Goal: Task Accomplishment & Management: Complete application form

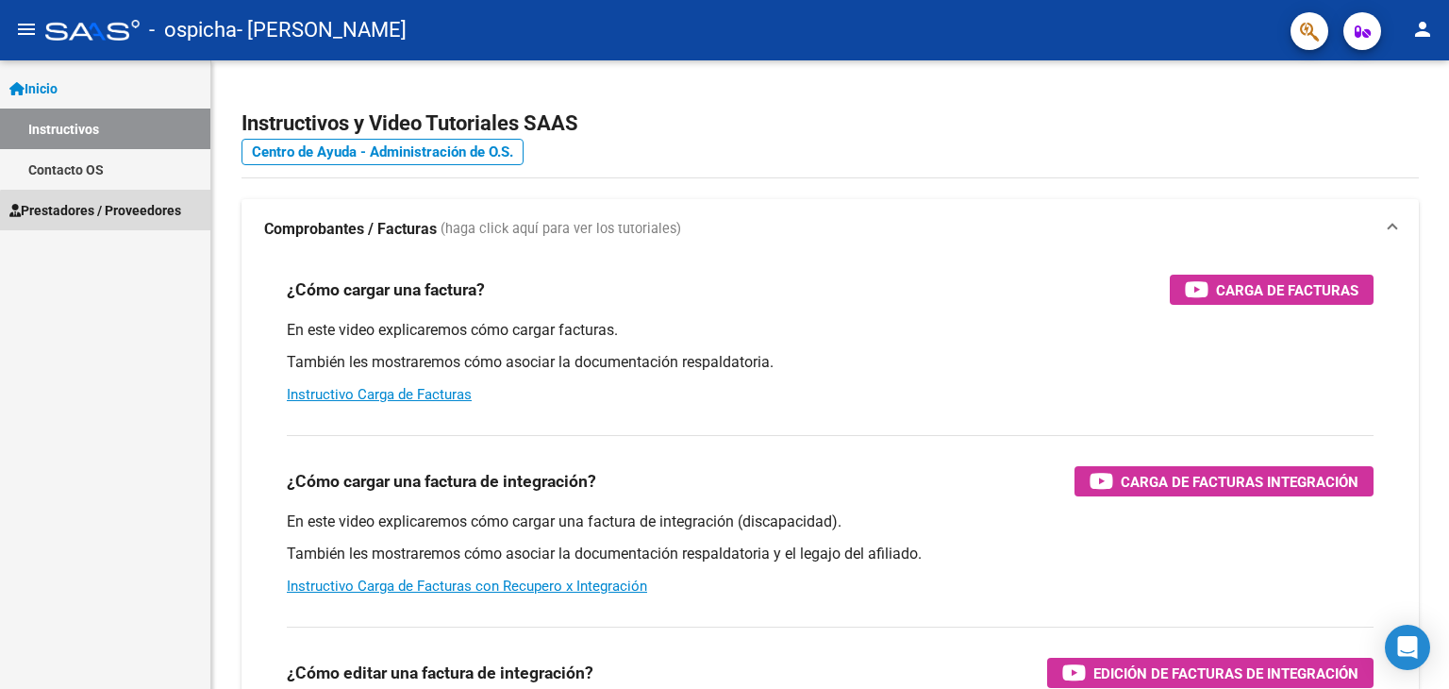
click at [109, 216] on span "Prestadores / Proveedores" at bounding box center [95, 210] width 172 height 21
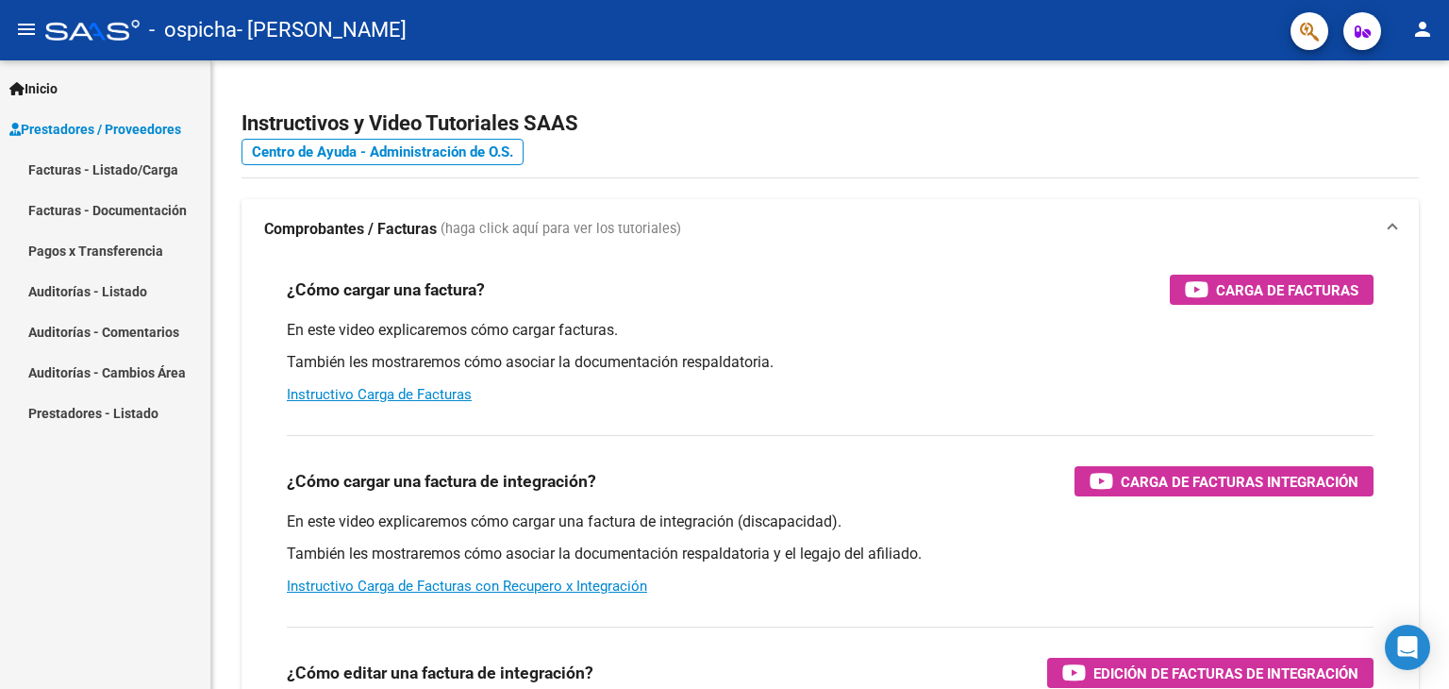
click at [157, 170] on link "Facturas - Listado/Carga" at bounding box center [105, 169] width 210 height 41
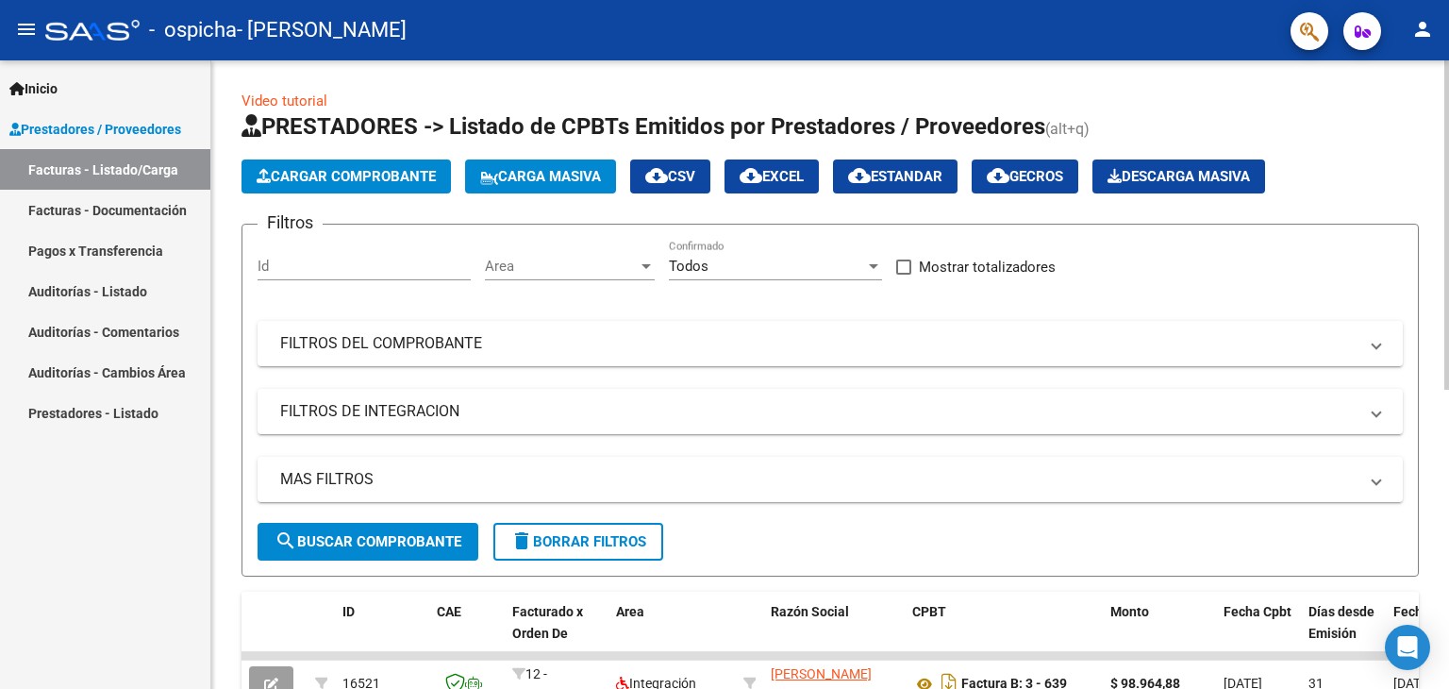
click at [354, 177] on span "Cargar Comprobante" at bounding box center [346, 176] width 179 height 17
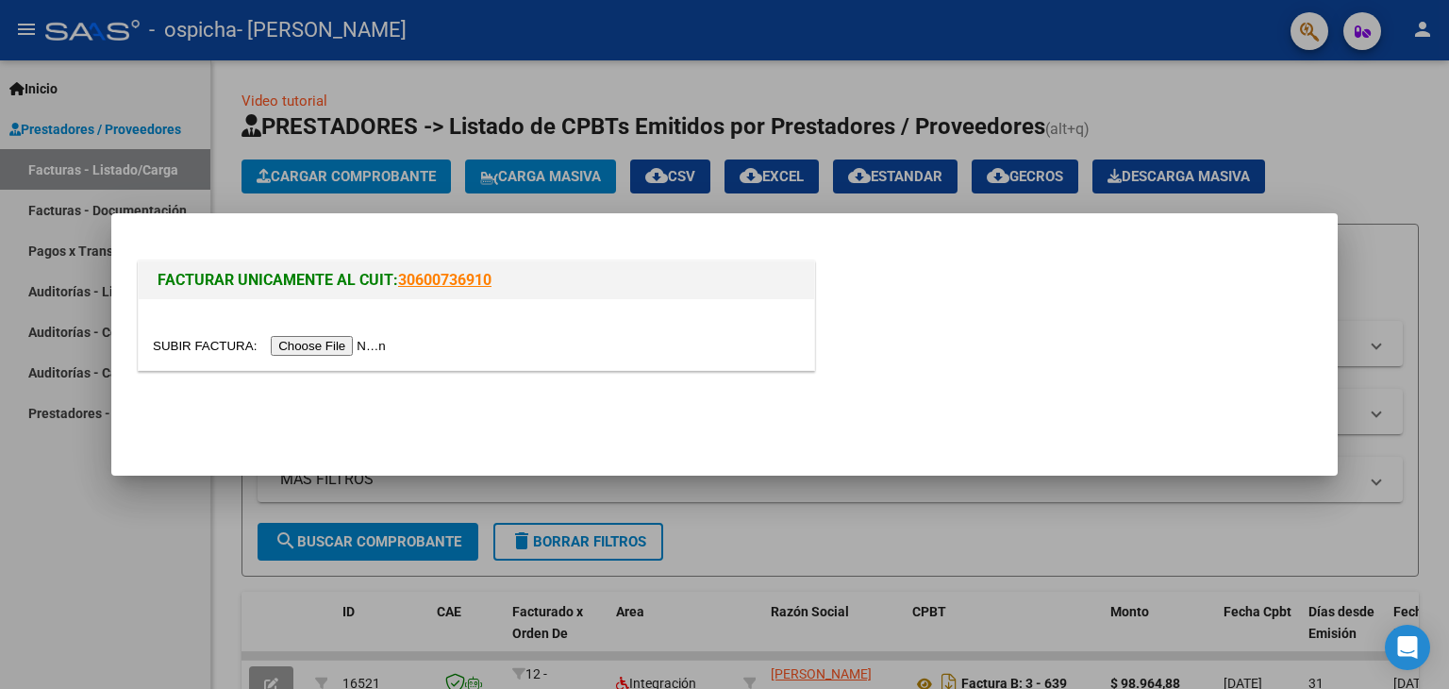
click at [313, 341] on input "file" at bounding box center [272, 346] width 239 height 20
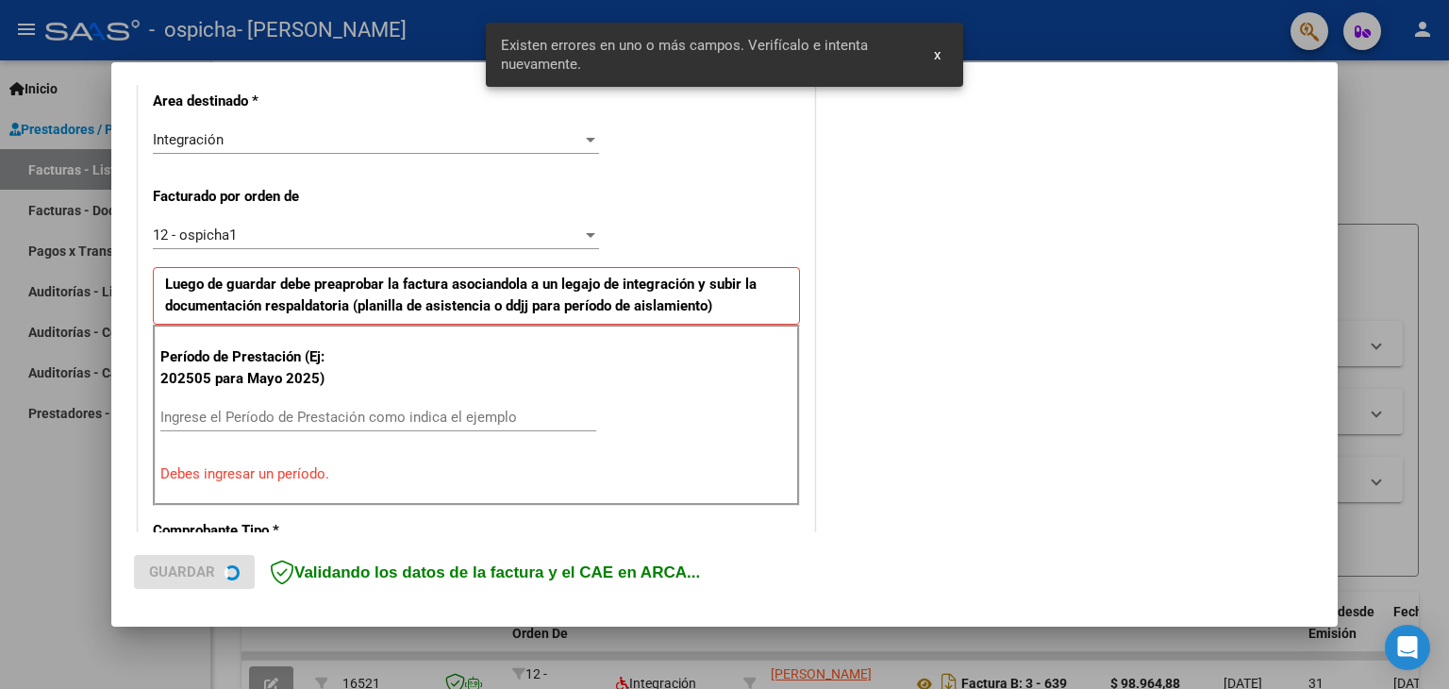
scroll to position [492, 0]
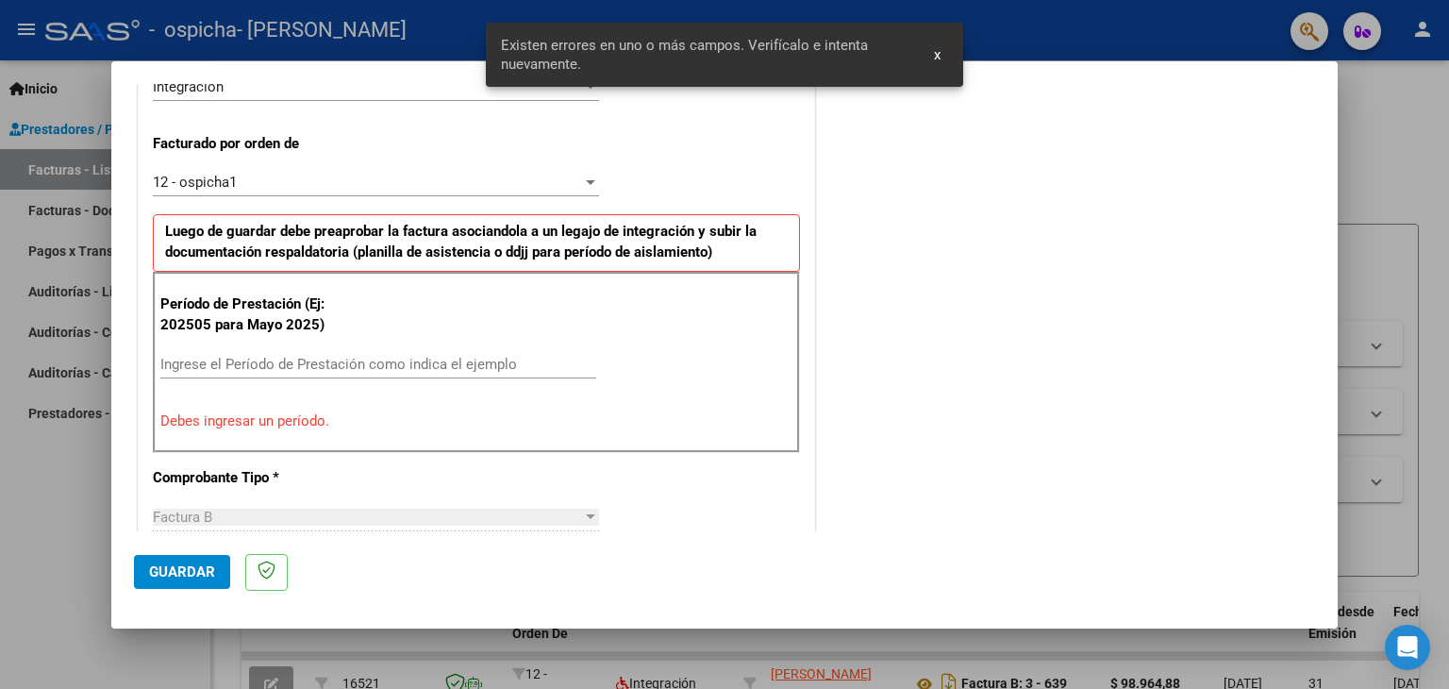
click at [340, 365] on input "Ingrese el Período de Prestación como indica el ejemplo" at bounding box center [378, 364] width 436 height 17
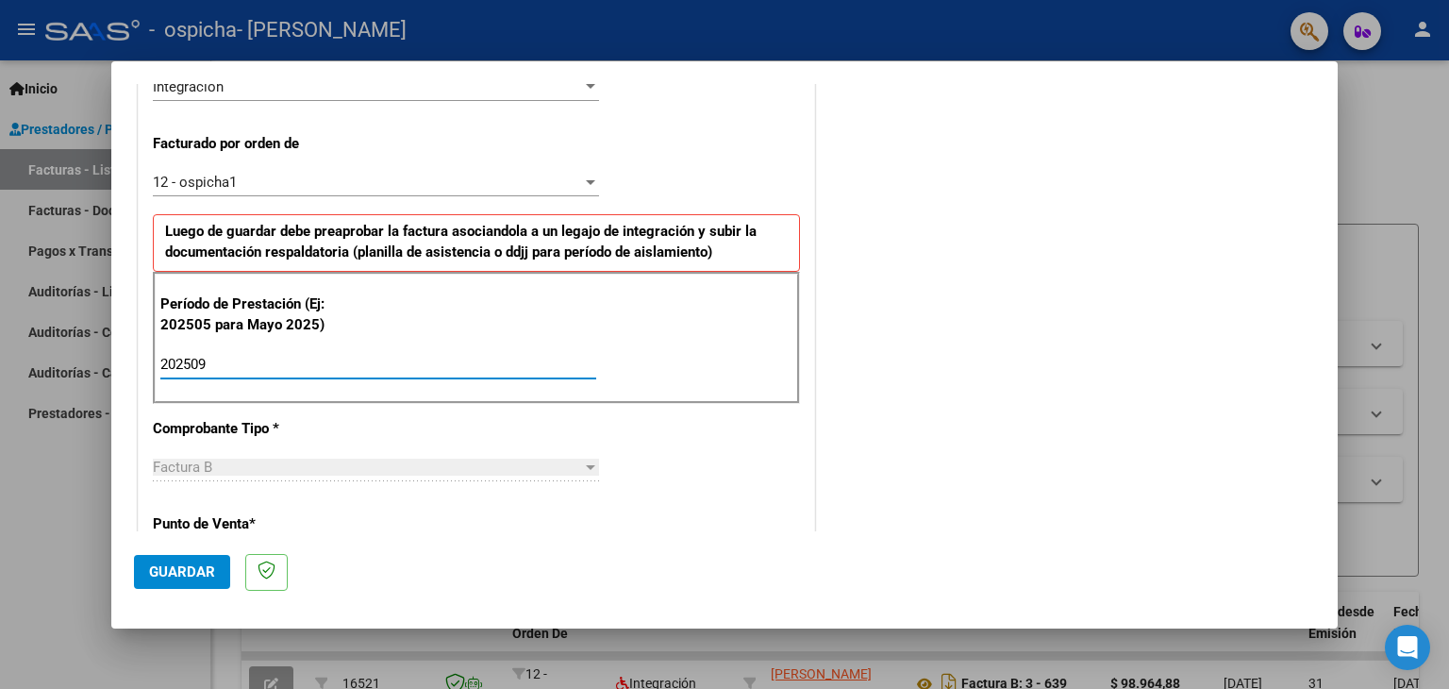
type input "202509"
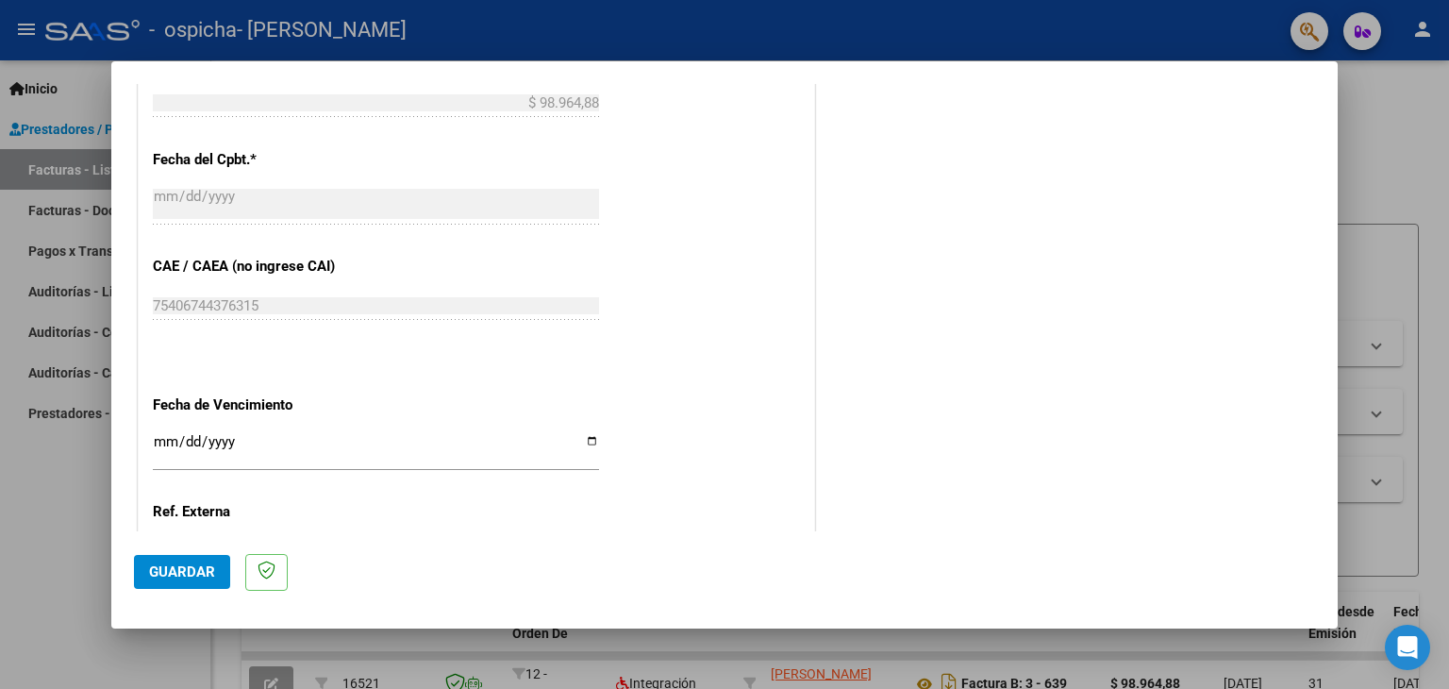
scroll to position [1148, 0]
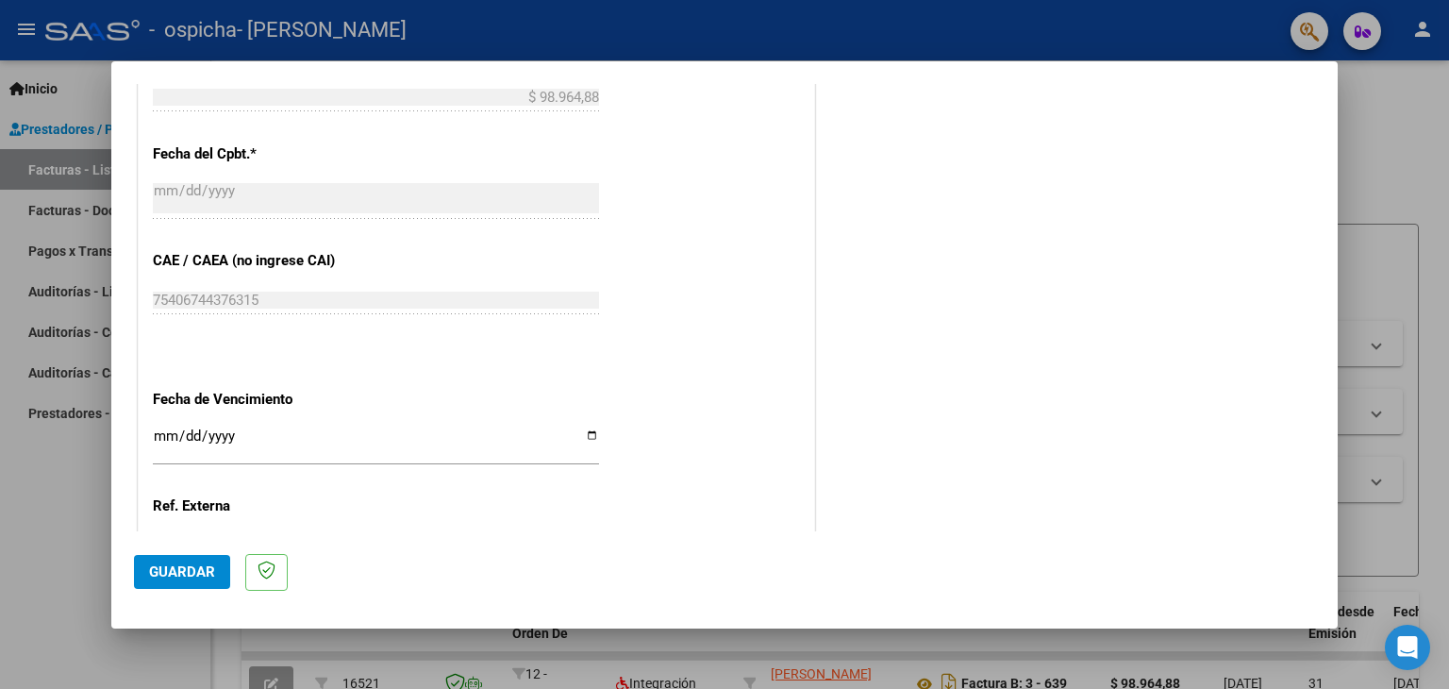
click at [582, 432] on input "Ingresar la fecha" at bounding box center [376, 443] width 446 height 30
type input "[DATE]"
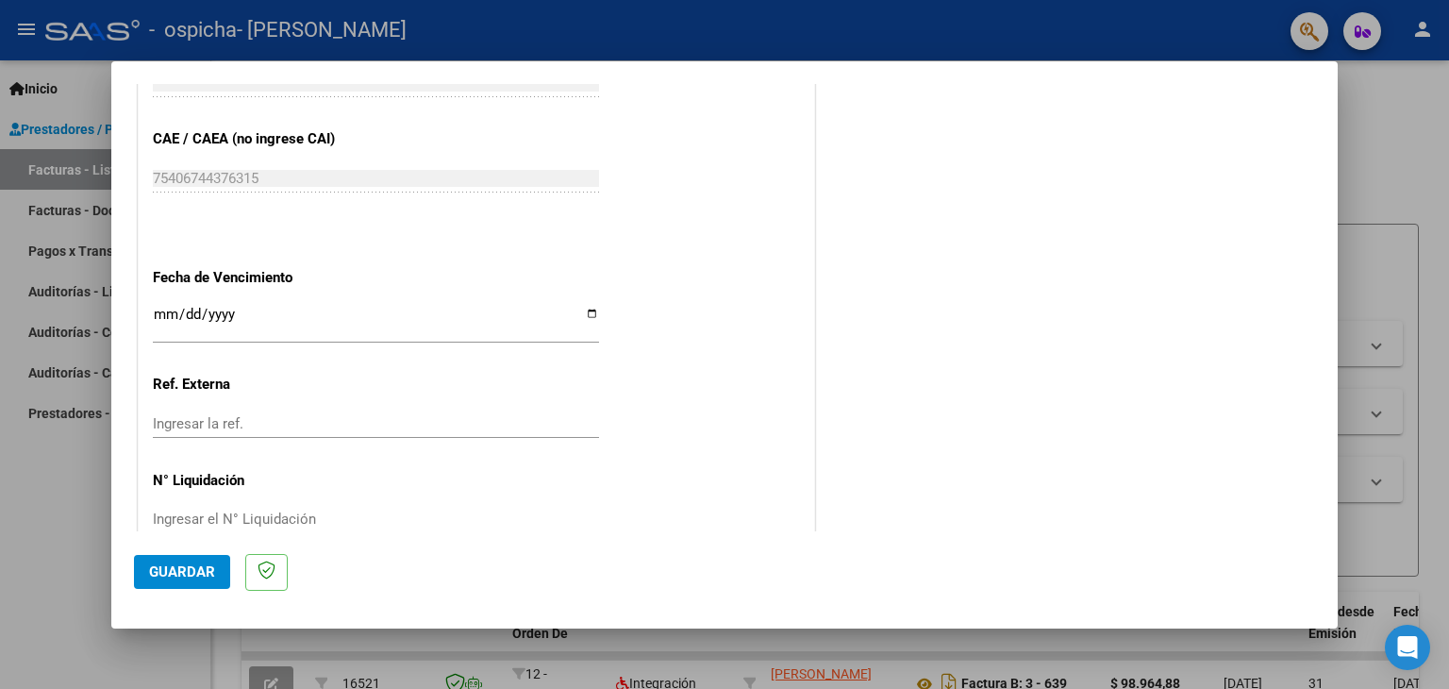
scroll to position [1306, 0]
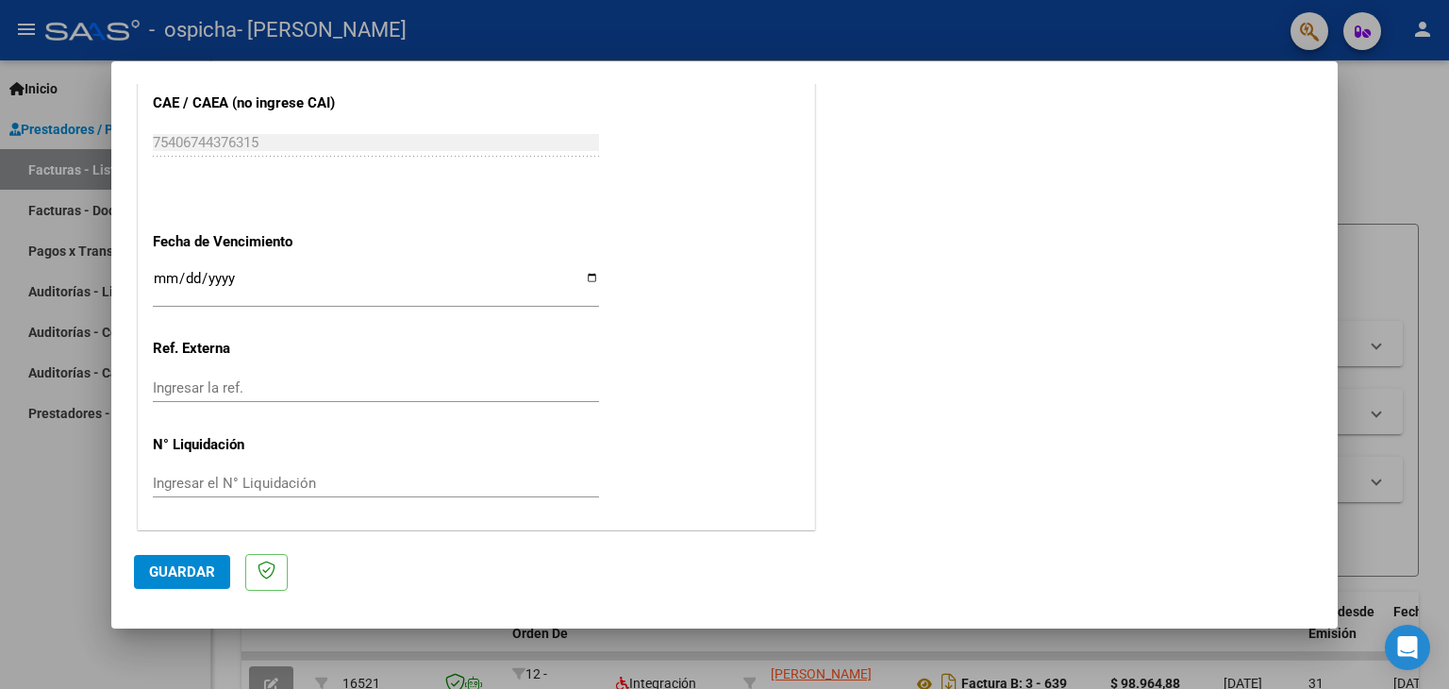
click at [166, 561] on button "Guardar" at bounding box center [182, 572] width 96 height 34
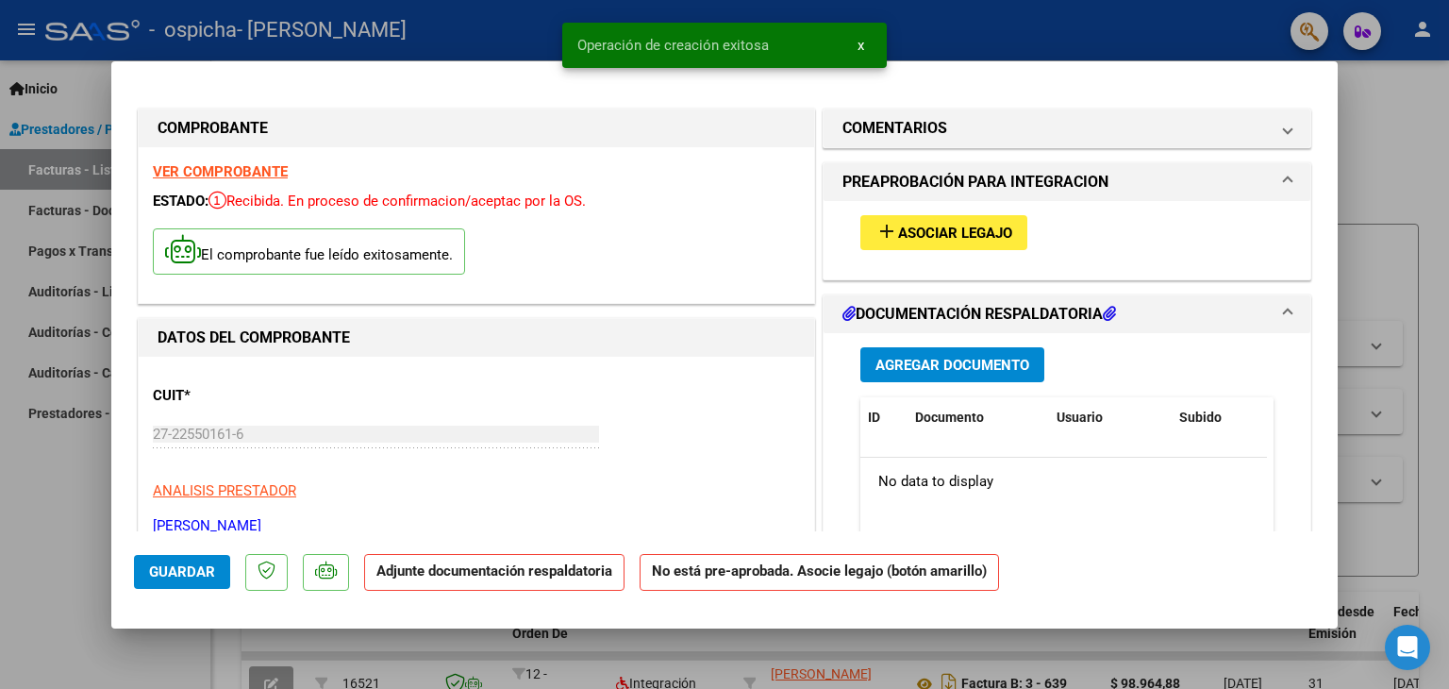
click at [986, 237] on span "Asociar Legajo" at bounding box center [955, 233] width 114 height 17
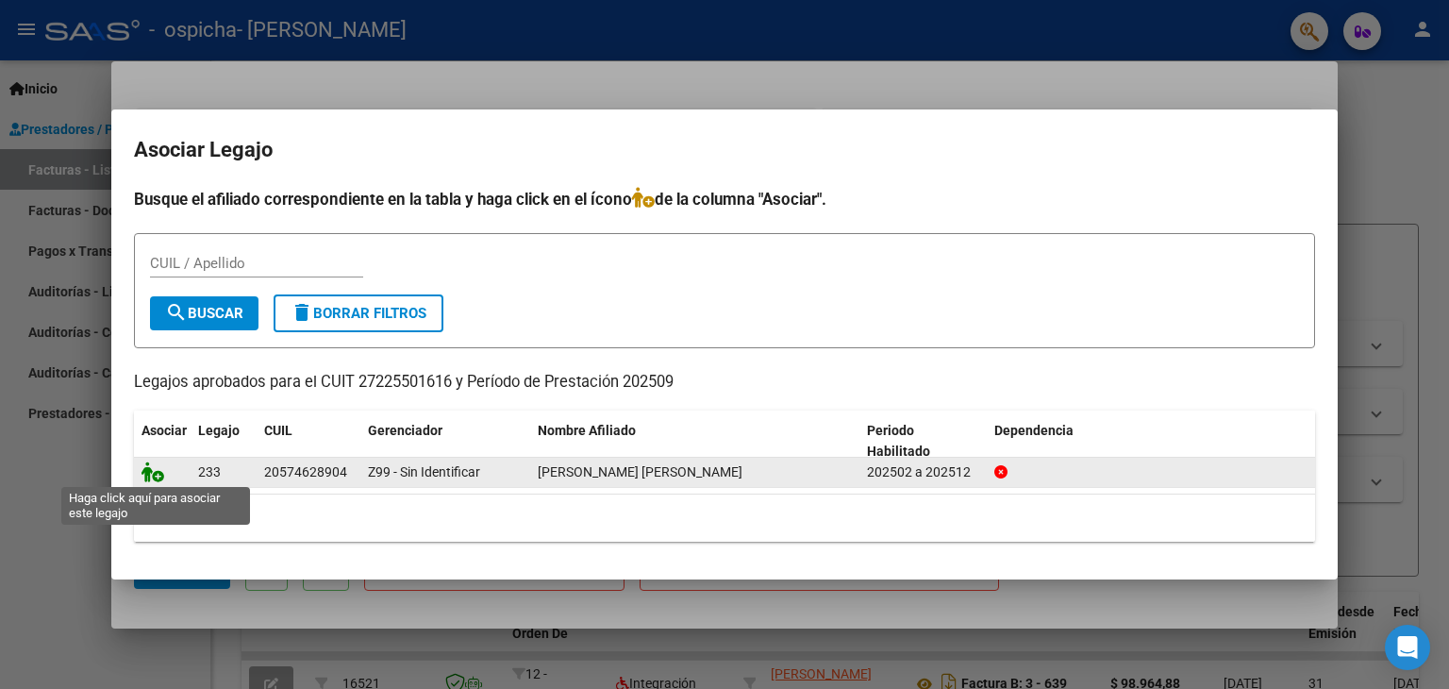
click at [158, 476] on icon at bounding box center [153, 471] width 23 height 21
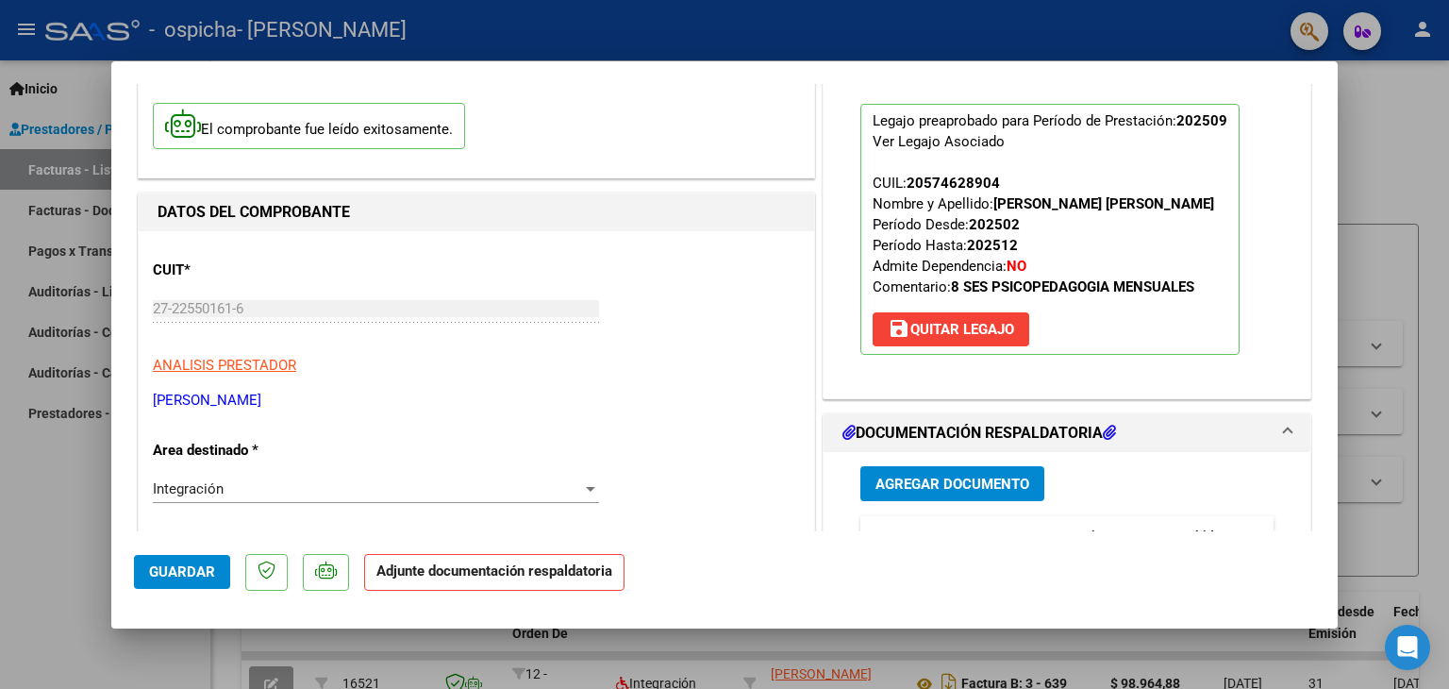
scroll to position [282, 0]
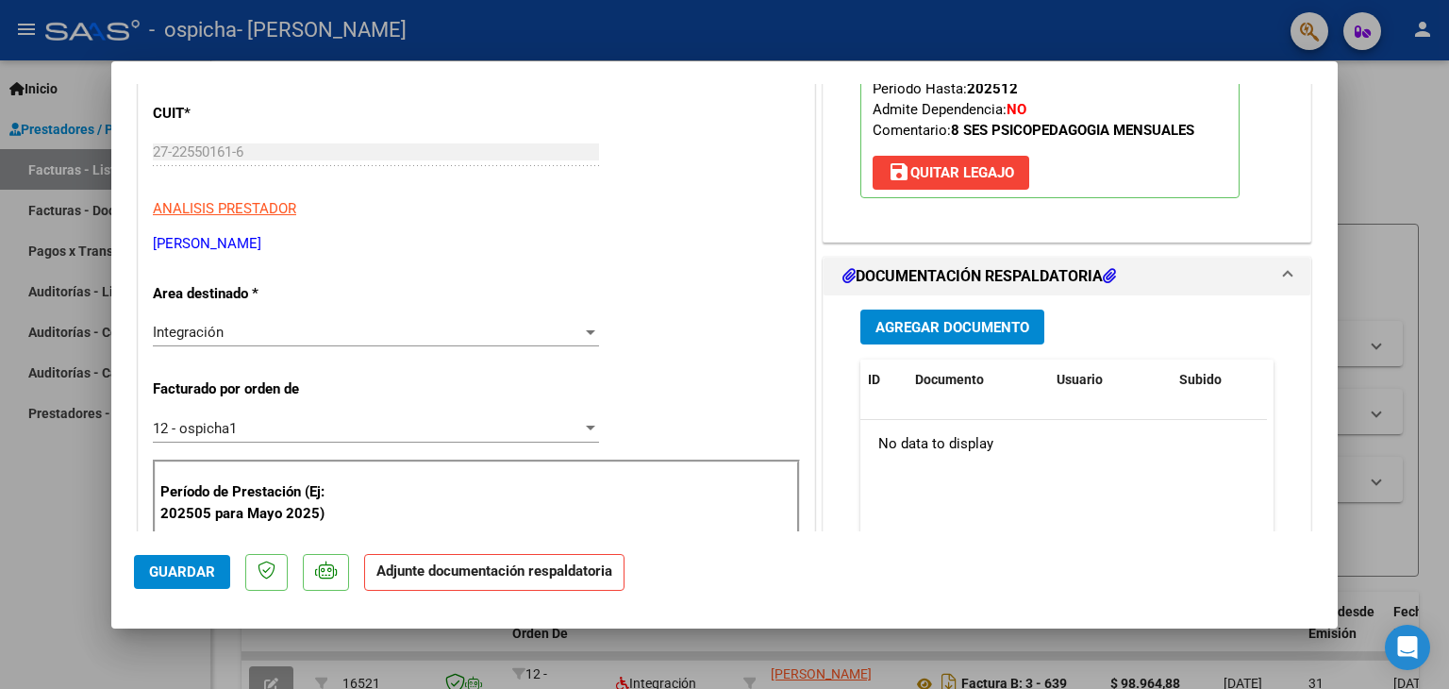
click at [967, 331] on span "Agregar Documento" at bounding box center [953, 327] width 154 height 17
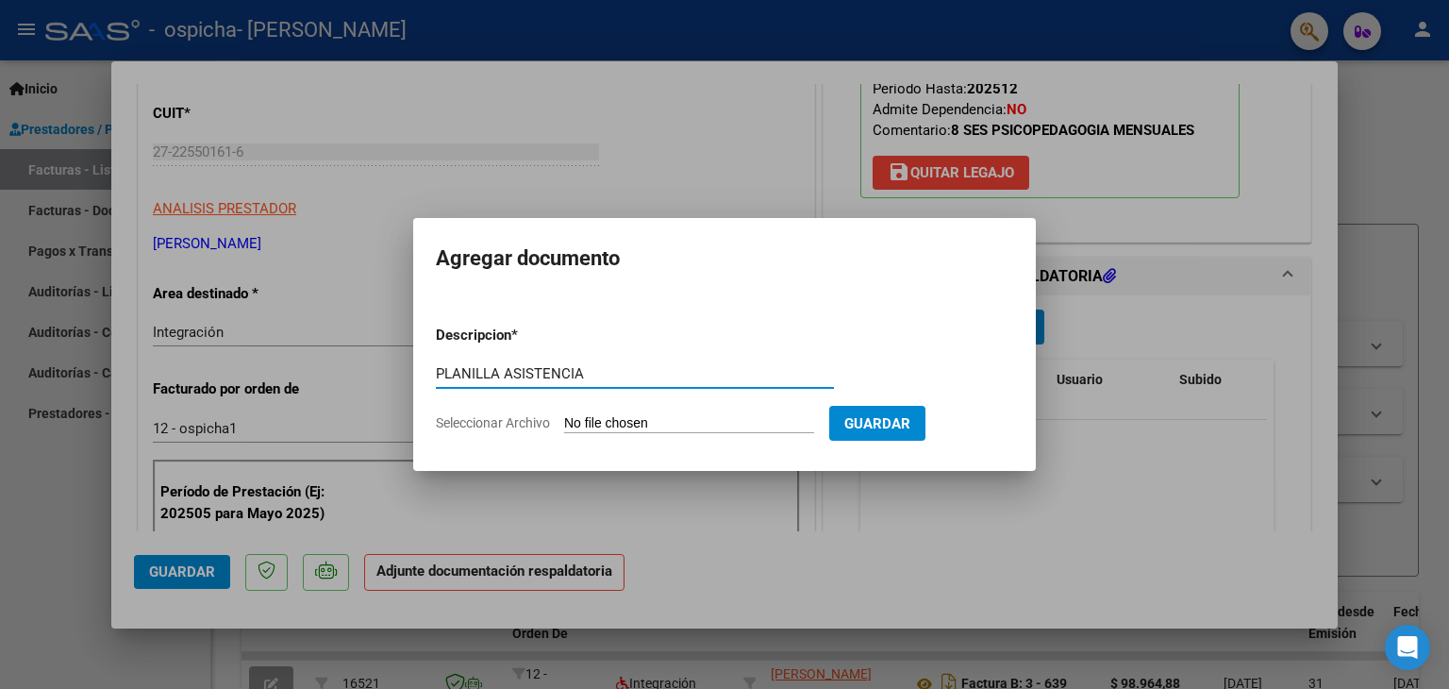
type input "PLANILLA ASISTENCIA"
click at [660, 428] on input "Seleccionar Archivo" at bounding box center [689, 424] width 250 height 18
type input "C:\fakepath\PLANILLA ASISTENCIA [PERSON_NAME].pdf"
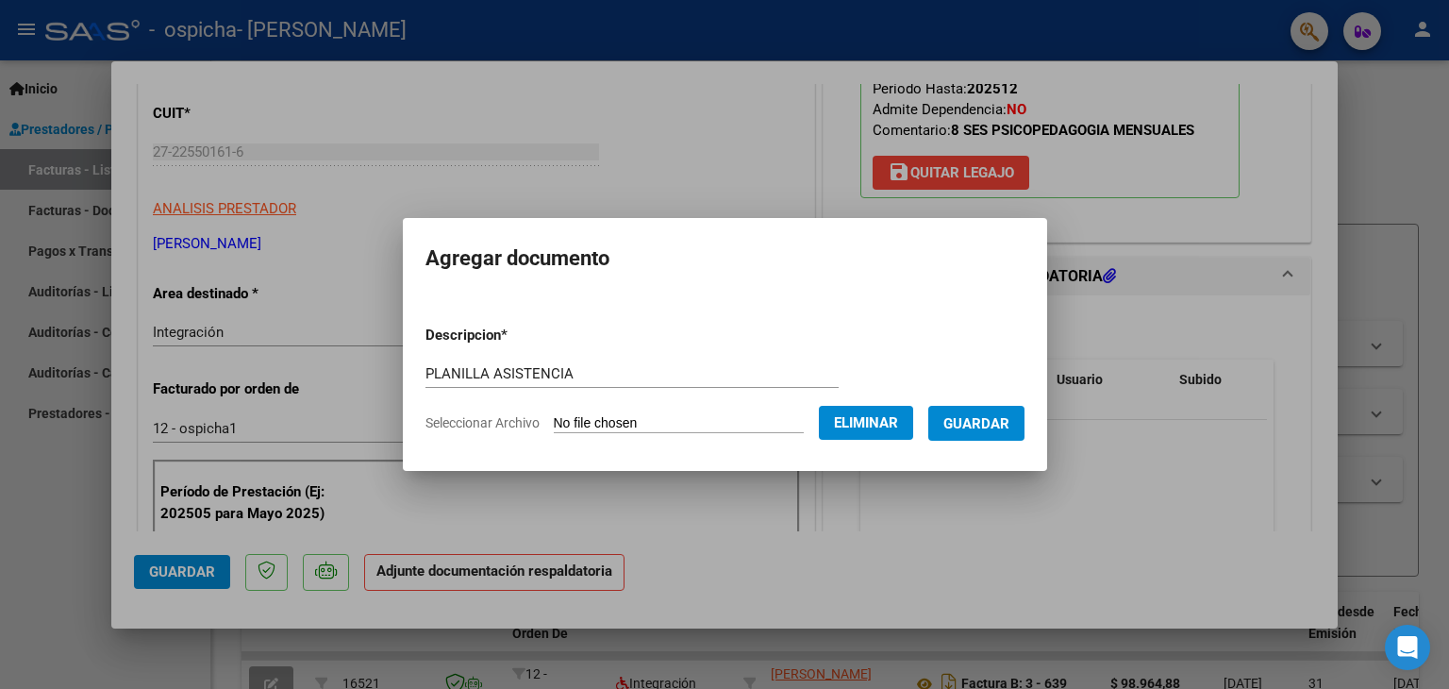
click at [1010, 431] on span "Guardar" at bounding box center [977, 423] width 66 height 17
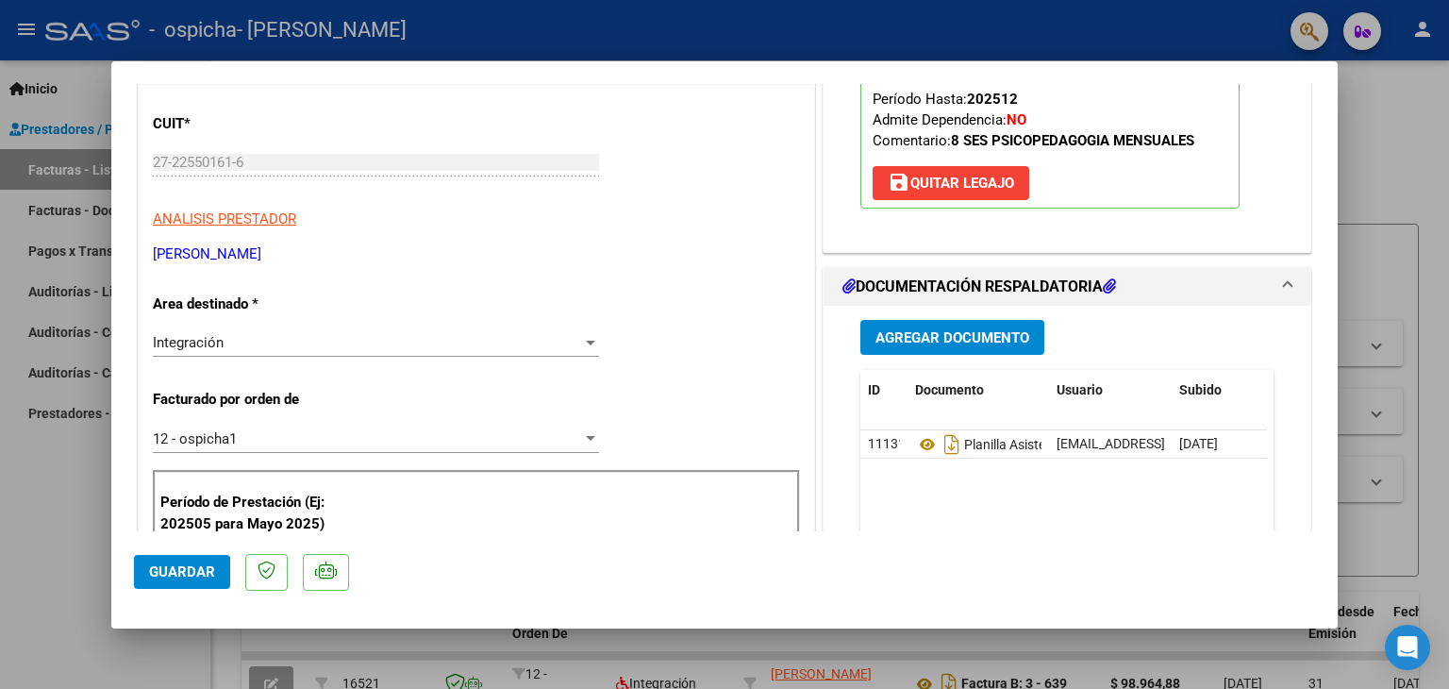
scroll to position [0, 0]
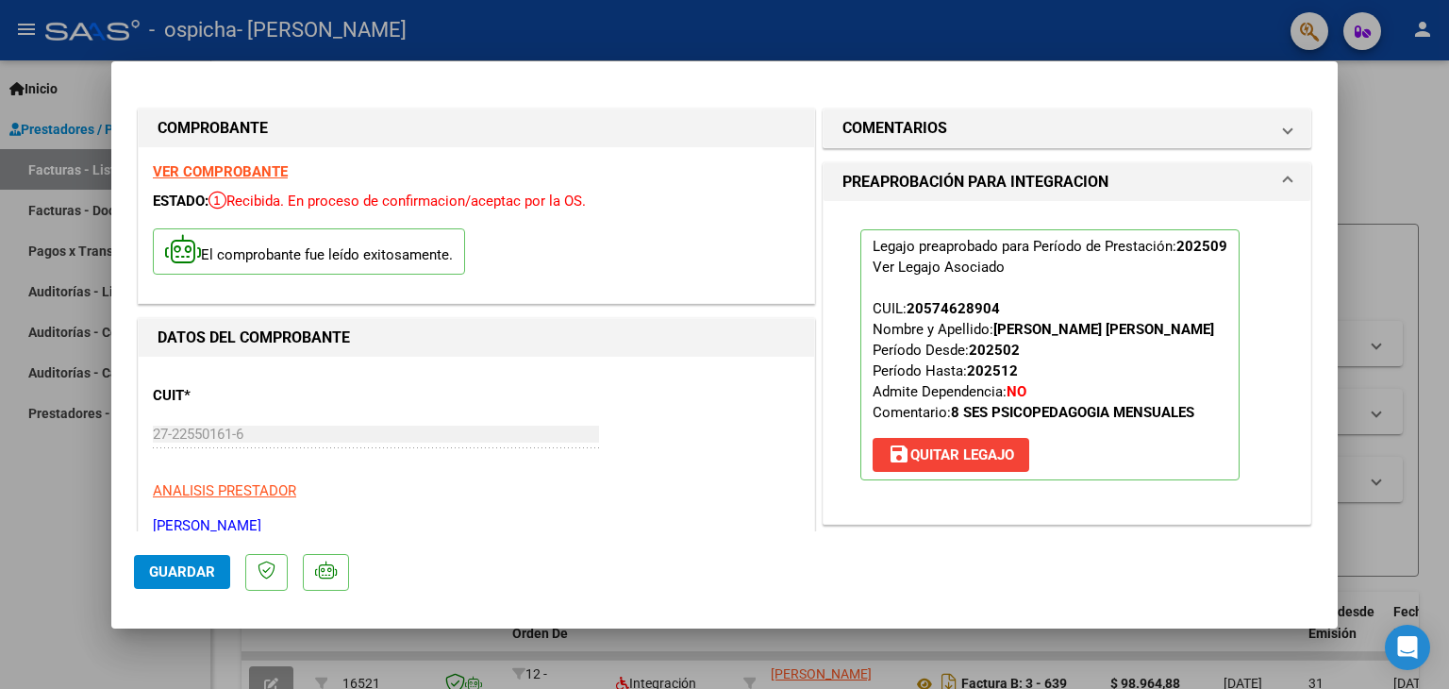
click at [1406, 152] on div at bounding box center [724, 344] width 1449 height 689
type input "$ 0,00"
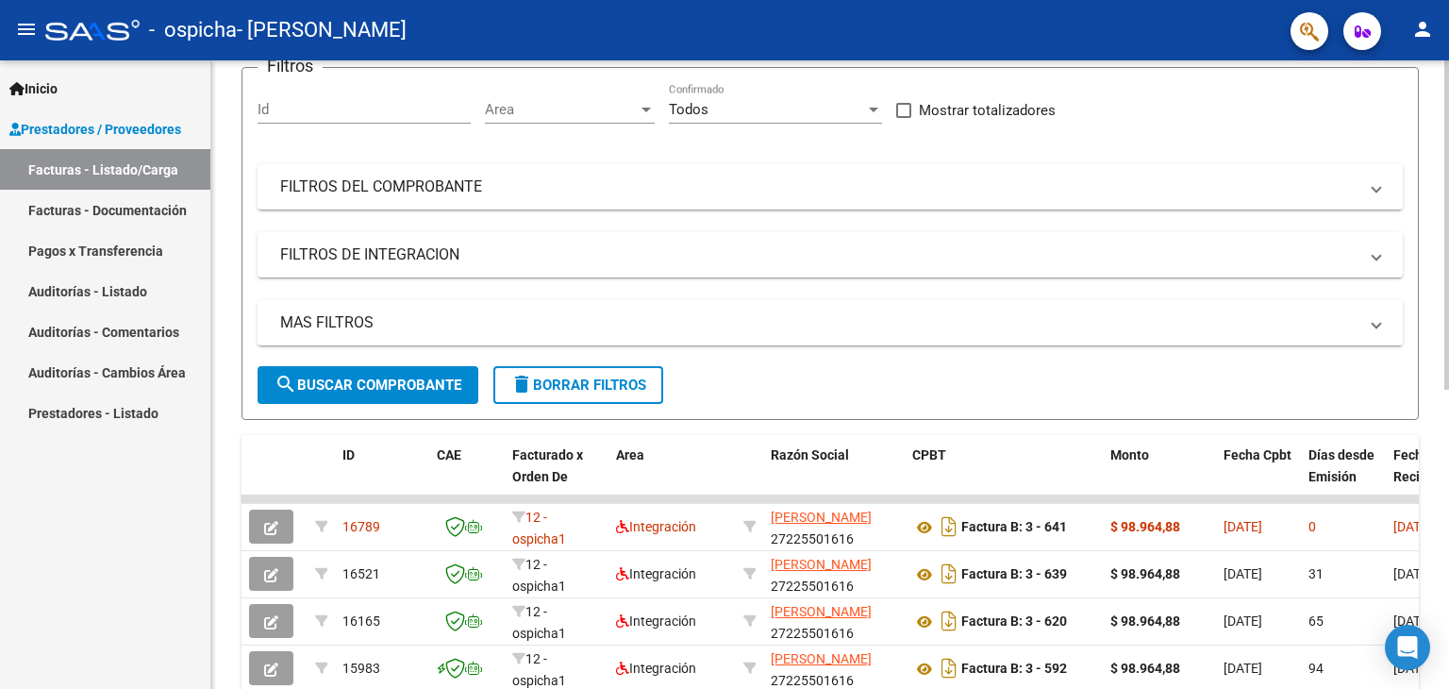
scroll to position [306, 0]
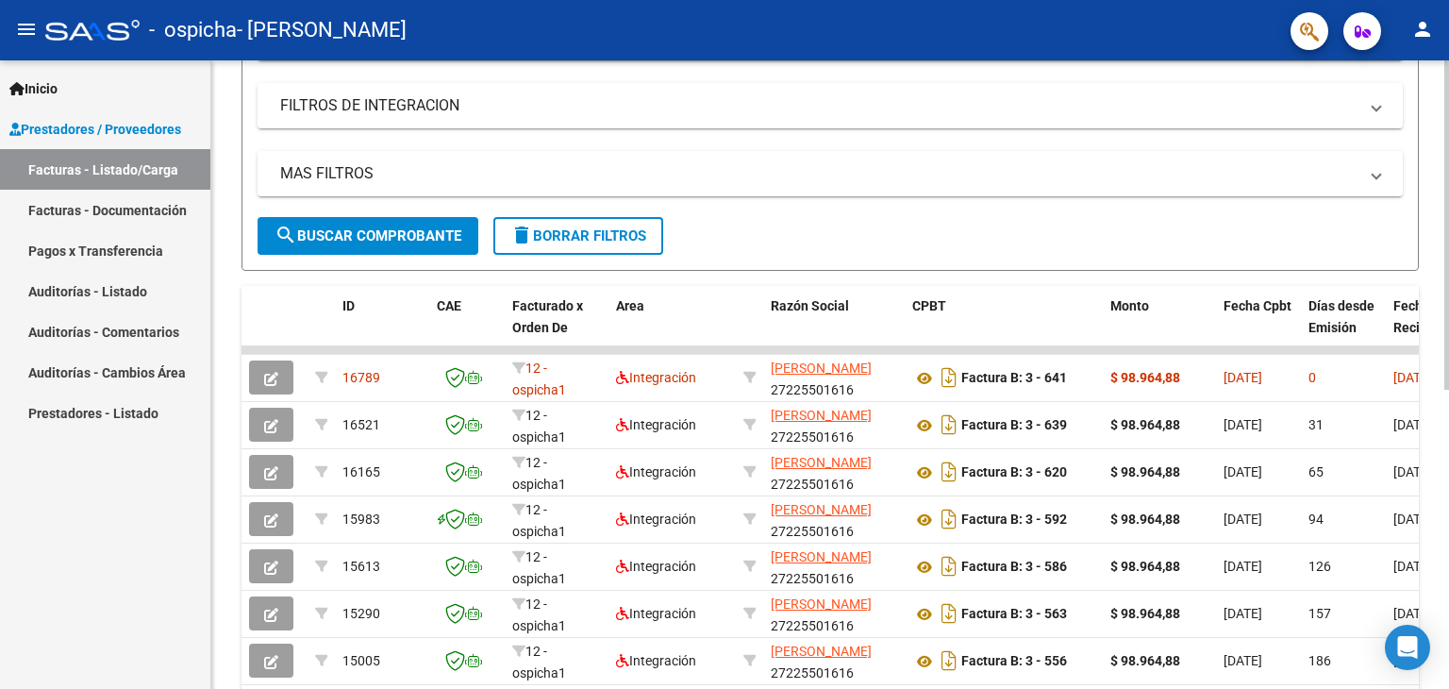
click at [1448, 351] on div at bounding box center [1447, 389] width 5 height 329
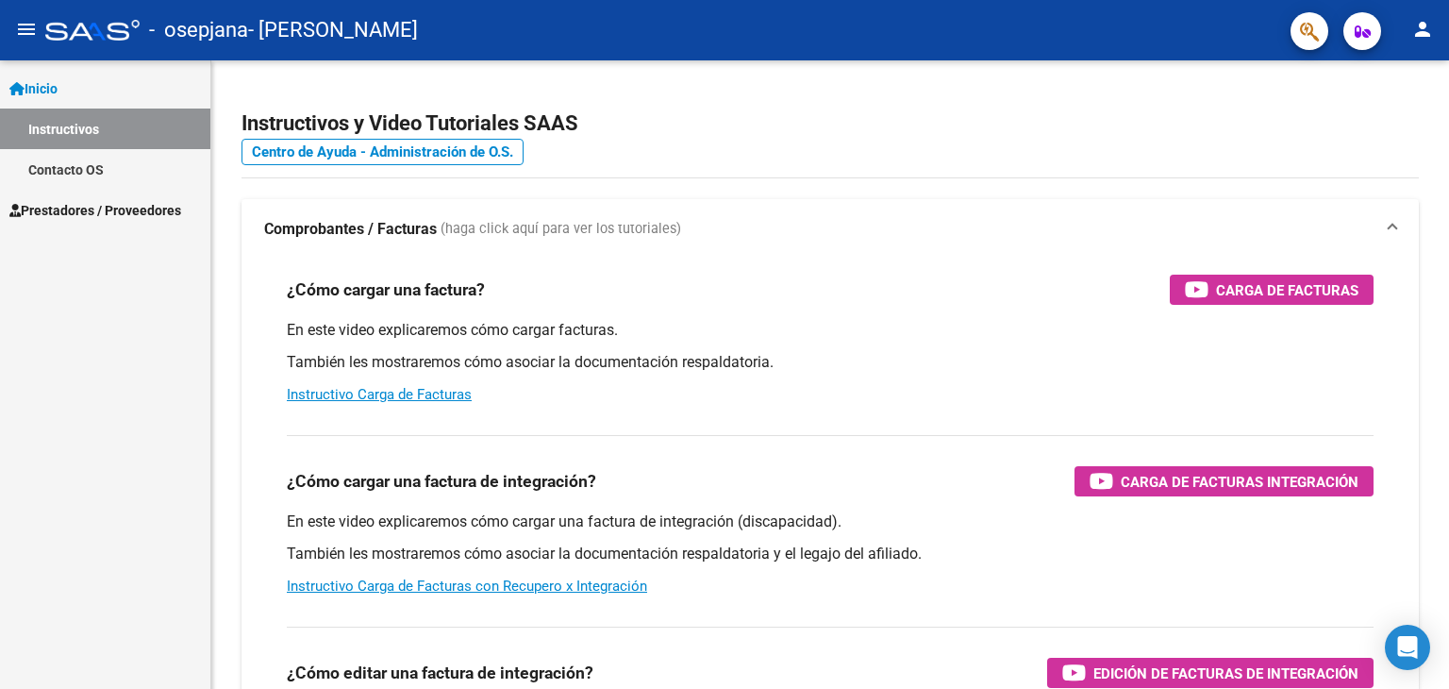
click at [157, 211] on span "Prestadores / Proveedores" at bounding box center [95, 210] width 172 height 21
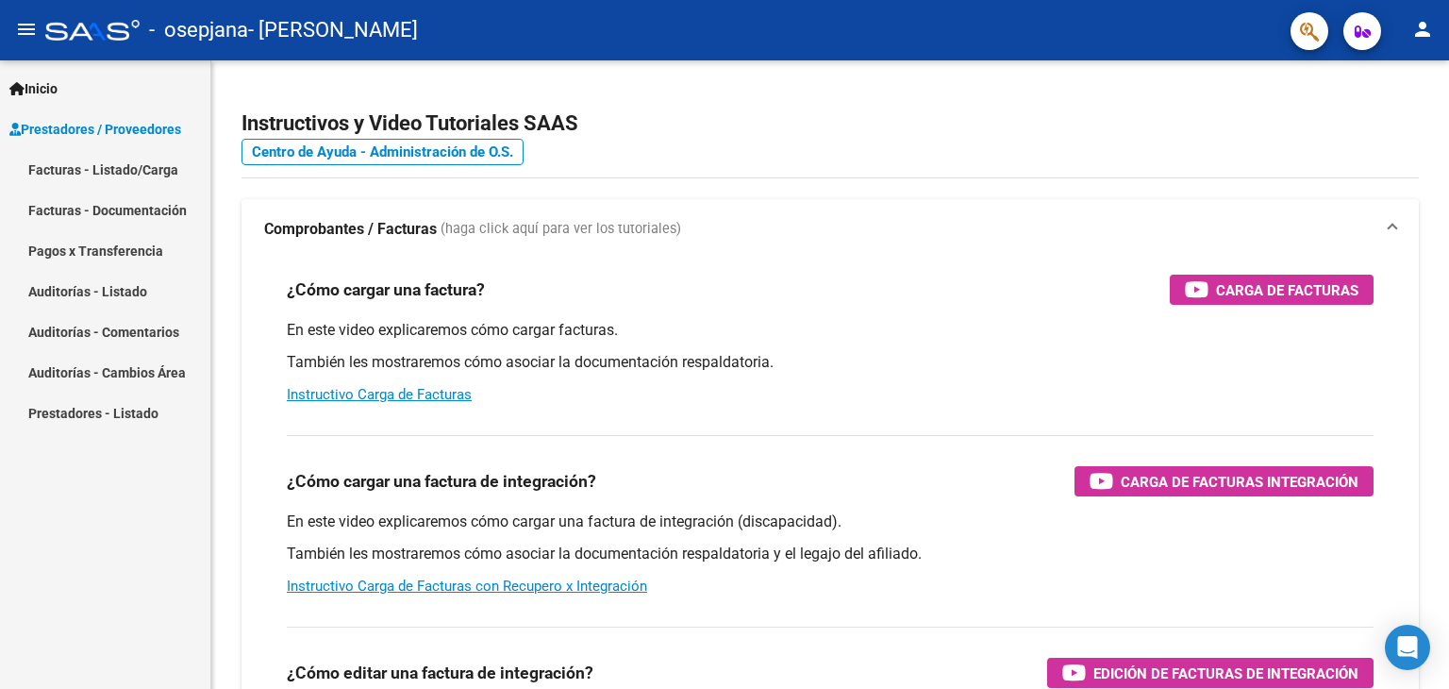
click at [140, 129] on span "Prestadores / Proveedores" at bounding box center [95, 129] width 172 height 21
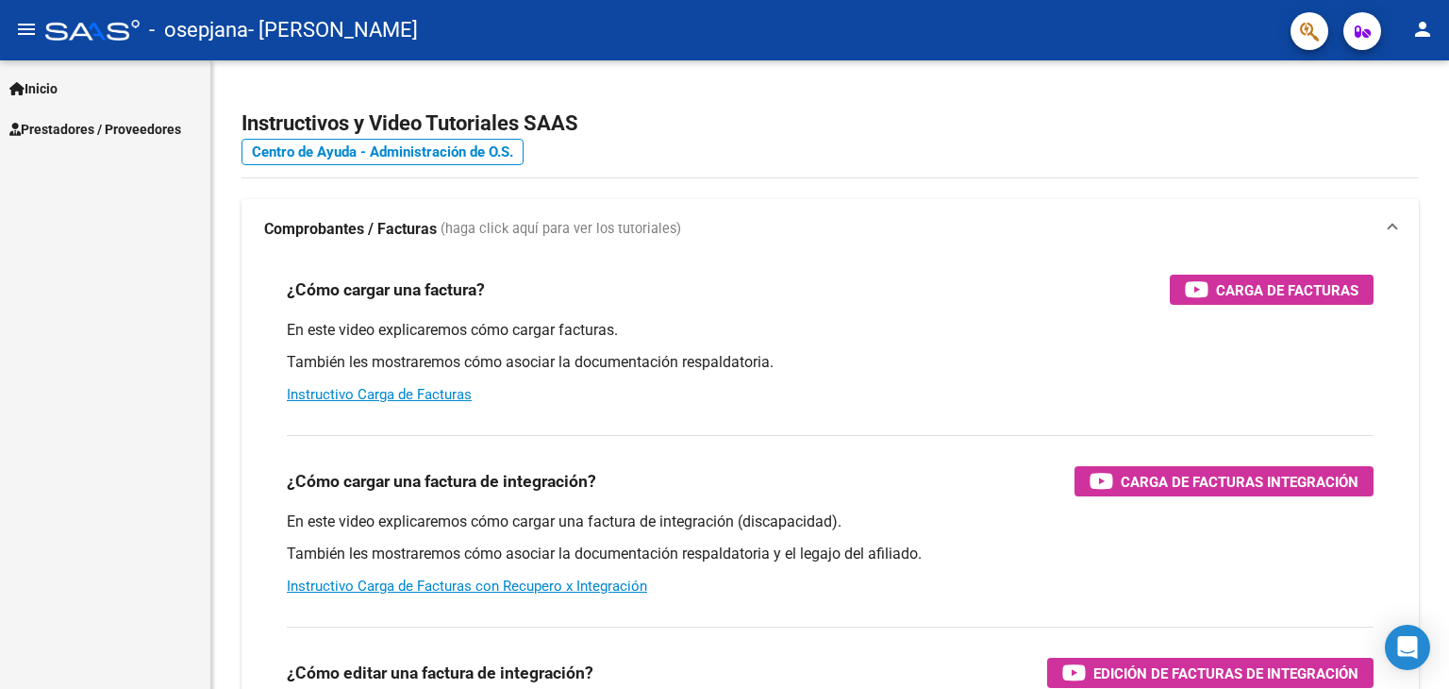
click at [153, 135] on span "Prestadores / Proveedores" at bounding box center [95, 129] width 172 height 21
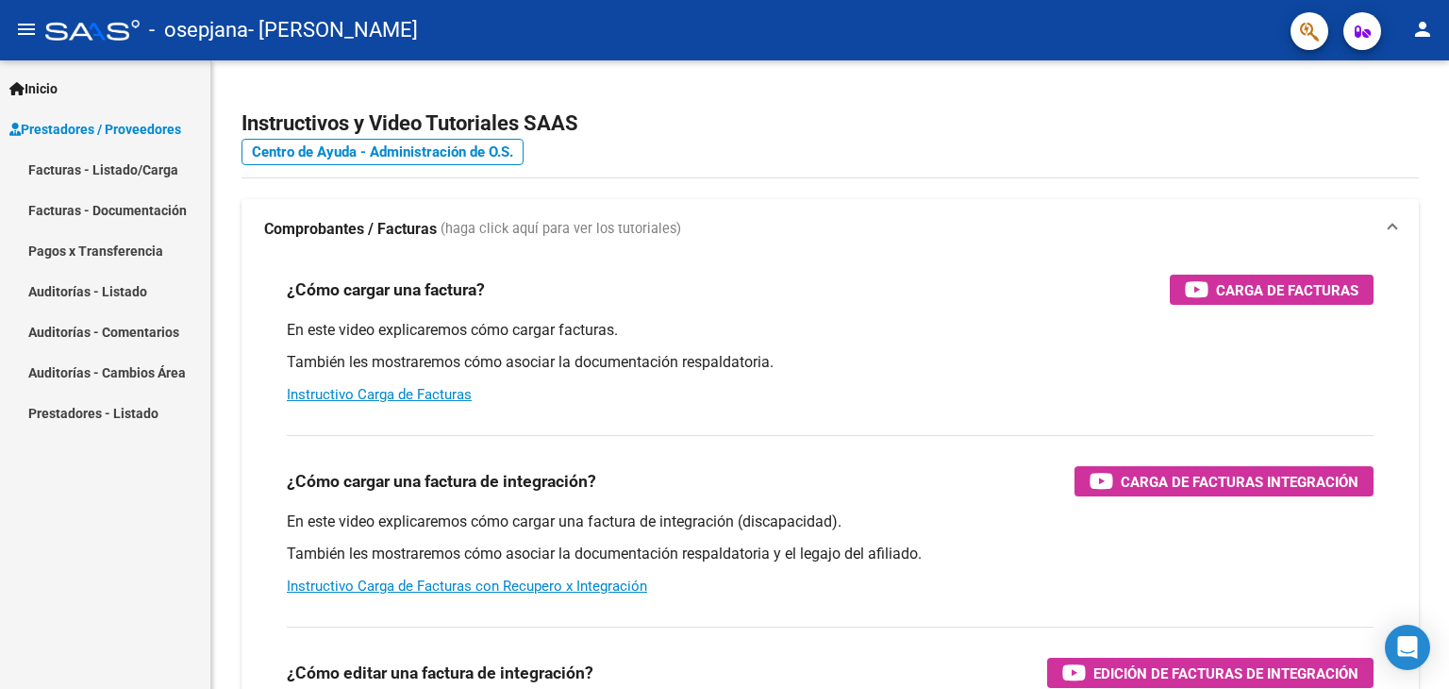
click at [125, 176] on link "Facturas - Listado/Carga" at bounding box center [105, 169] width 210 height 41
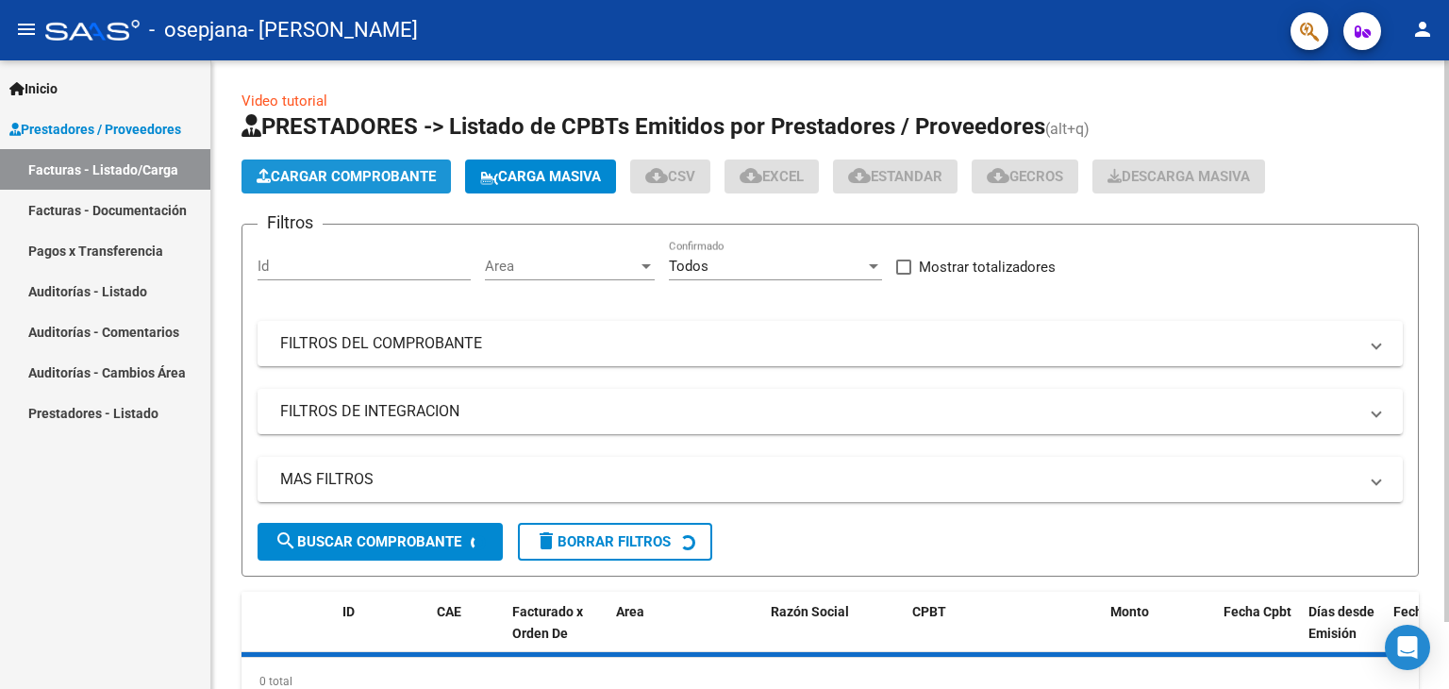
click at [303, 171] on span "Cargar Comprobante" at bounding box center [346, 176] width 179 height 17
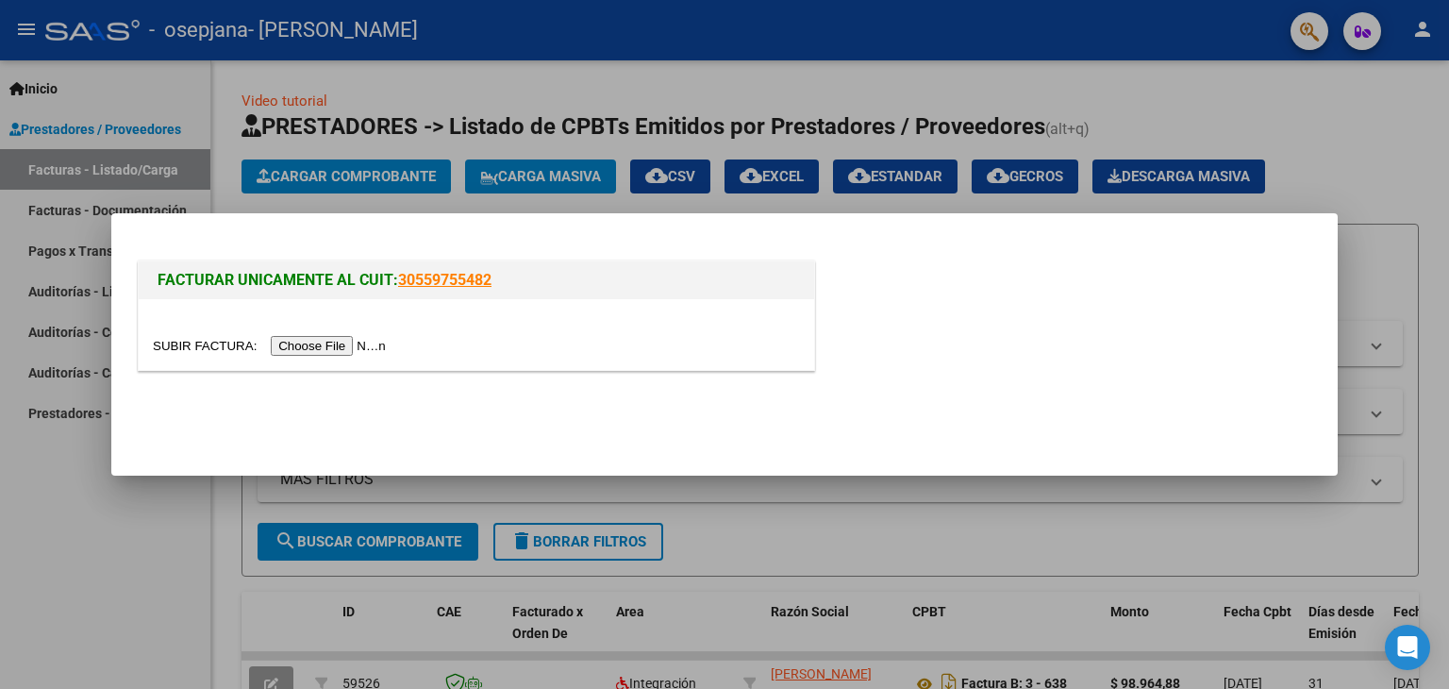
click at [332, 343] on input "file" at bounding box center [272, 346] width 239 height 20
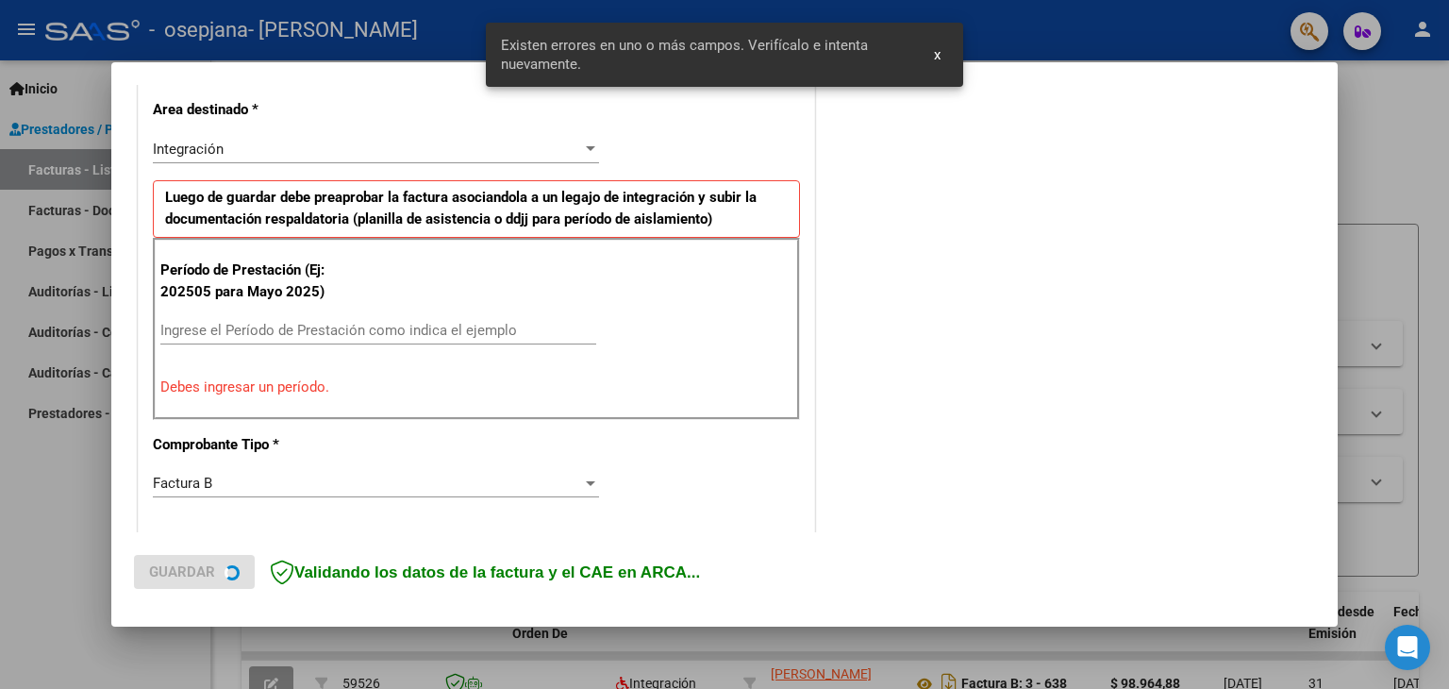
scroll to position [431, 0]
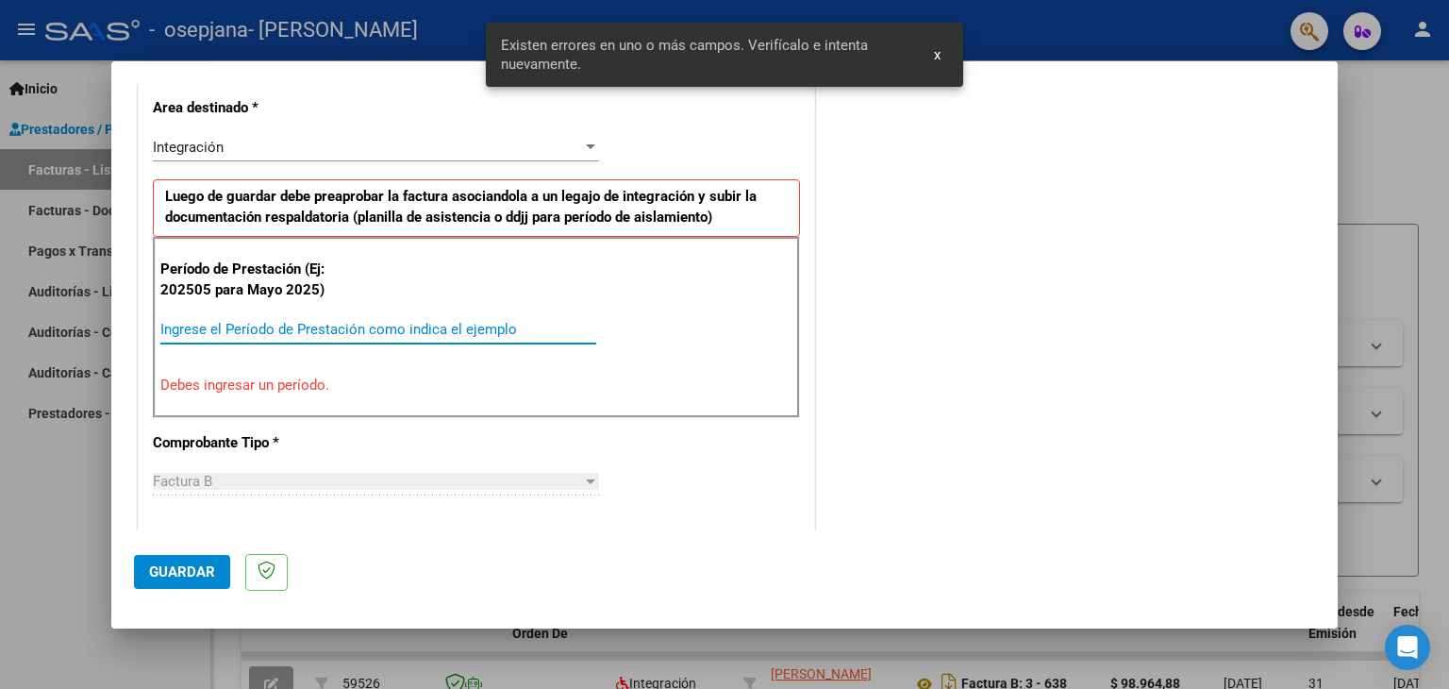
click at [291, 328] on input "Ingrese el Período de Prestación como indica el ejemplo" at bounding box center [378, 329] width 436 height 17
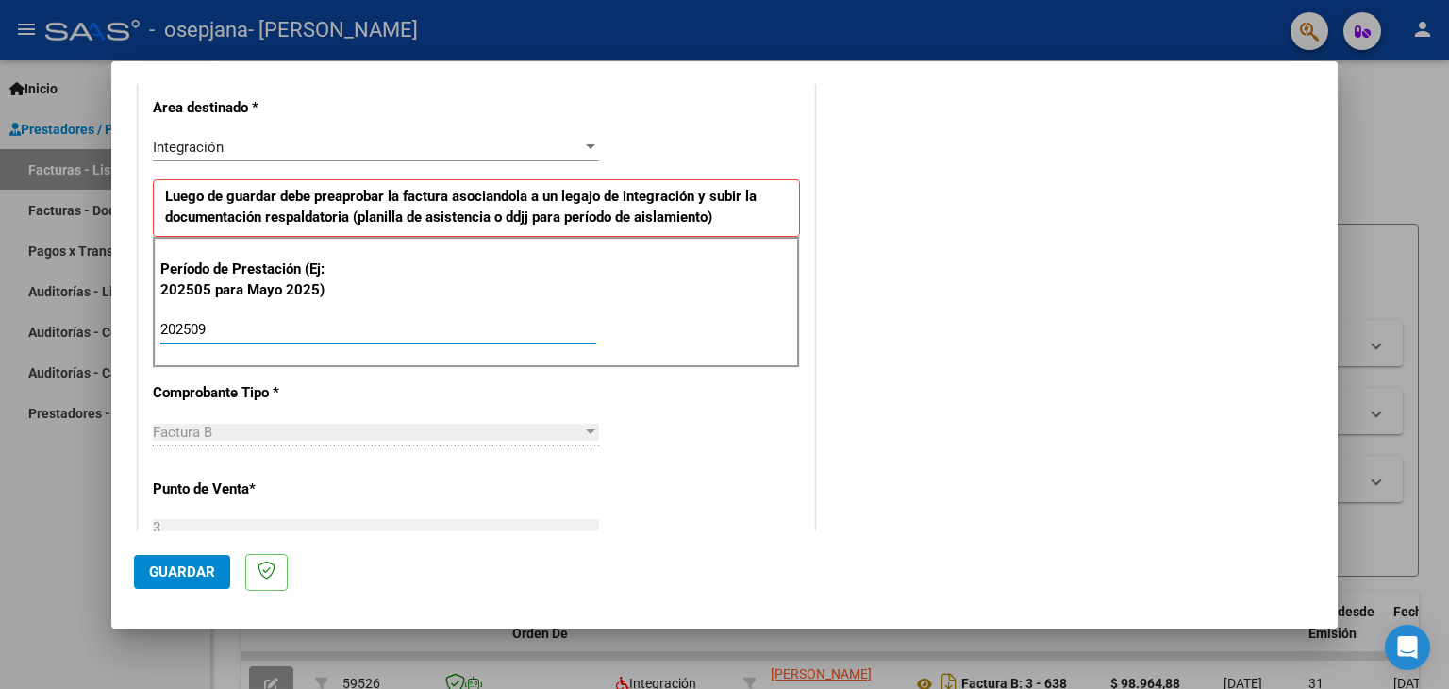
type input "202509"
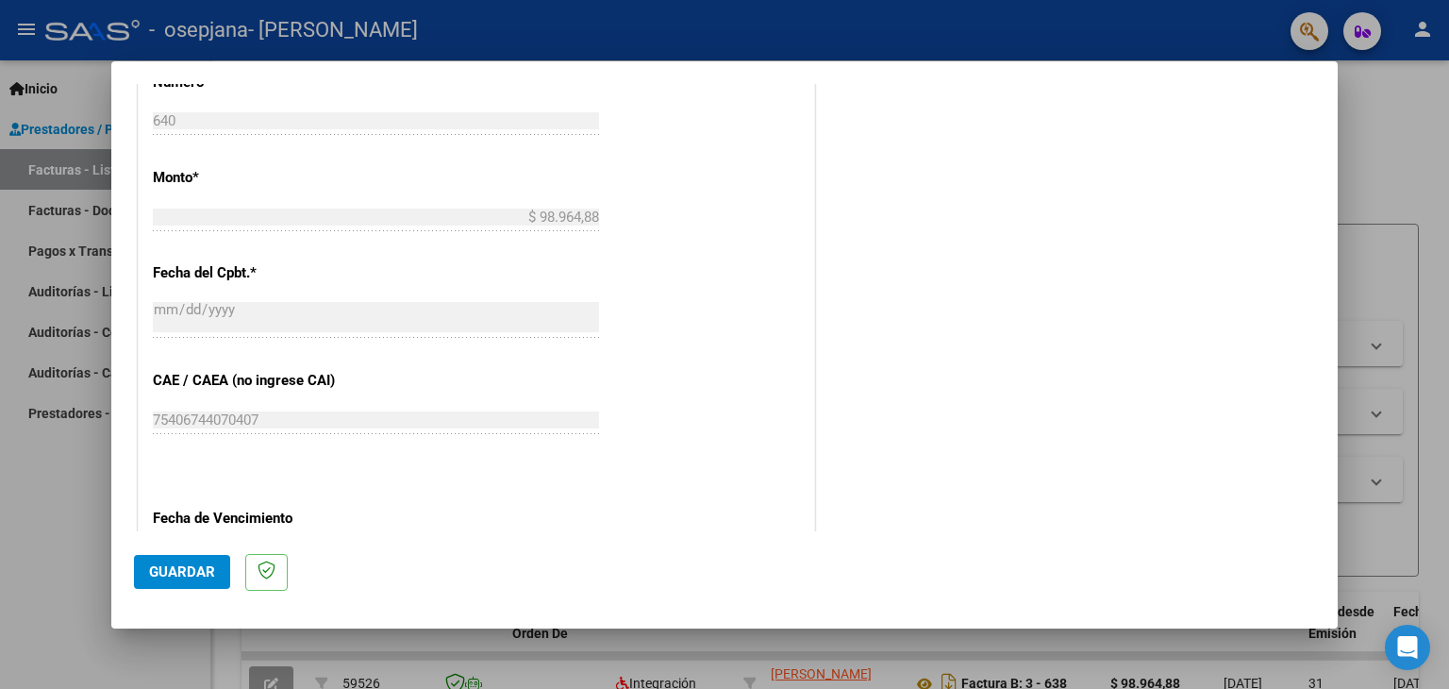
scroll to position [1211, 0]
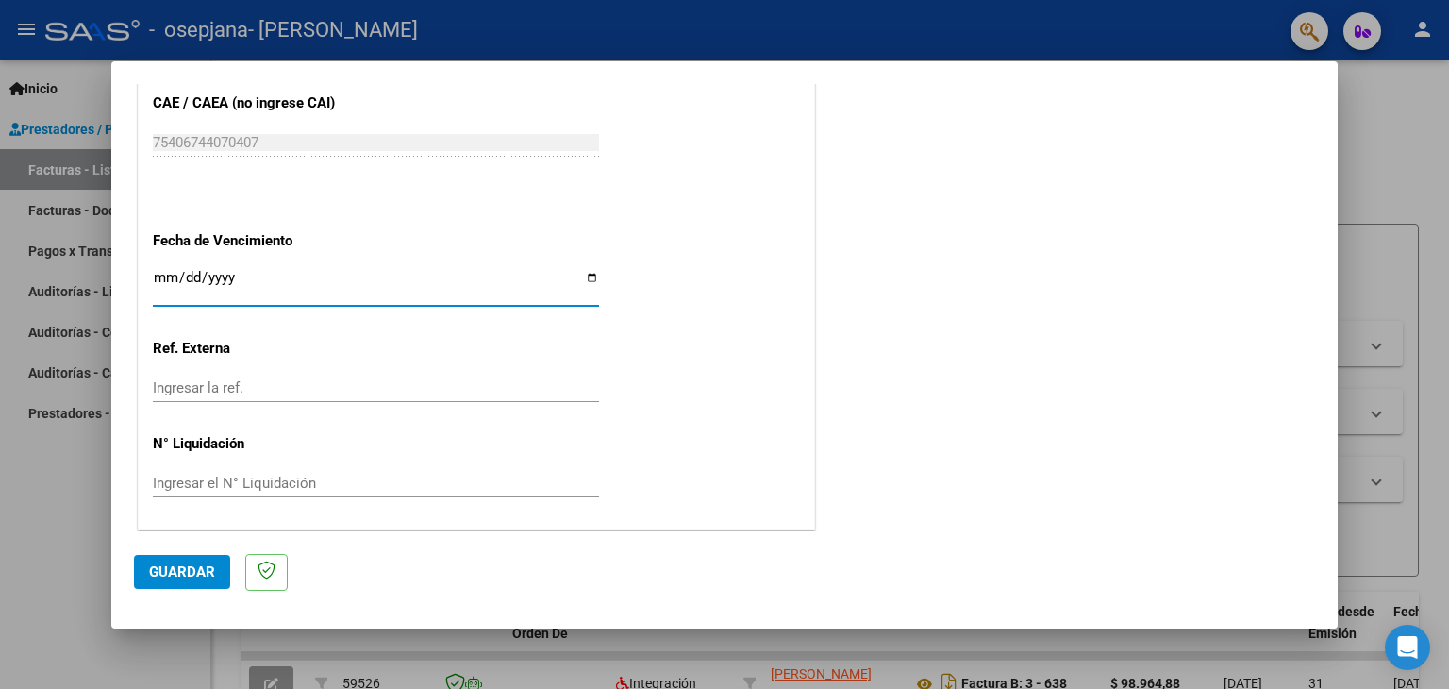
click at [591, 273] on input "Ingresar la fecha" at bounding box center [376, 285] width 446 height 30
type input "[DATE]"
click at [191, 576] on span "Guardar" at bounding box center [182, 571] width 66 height 17
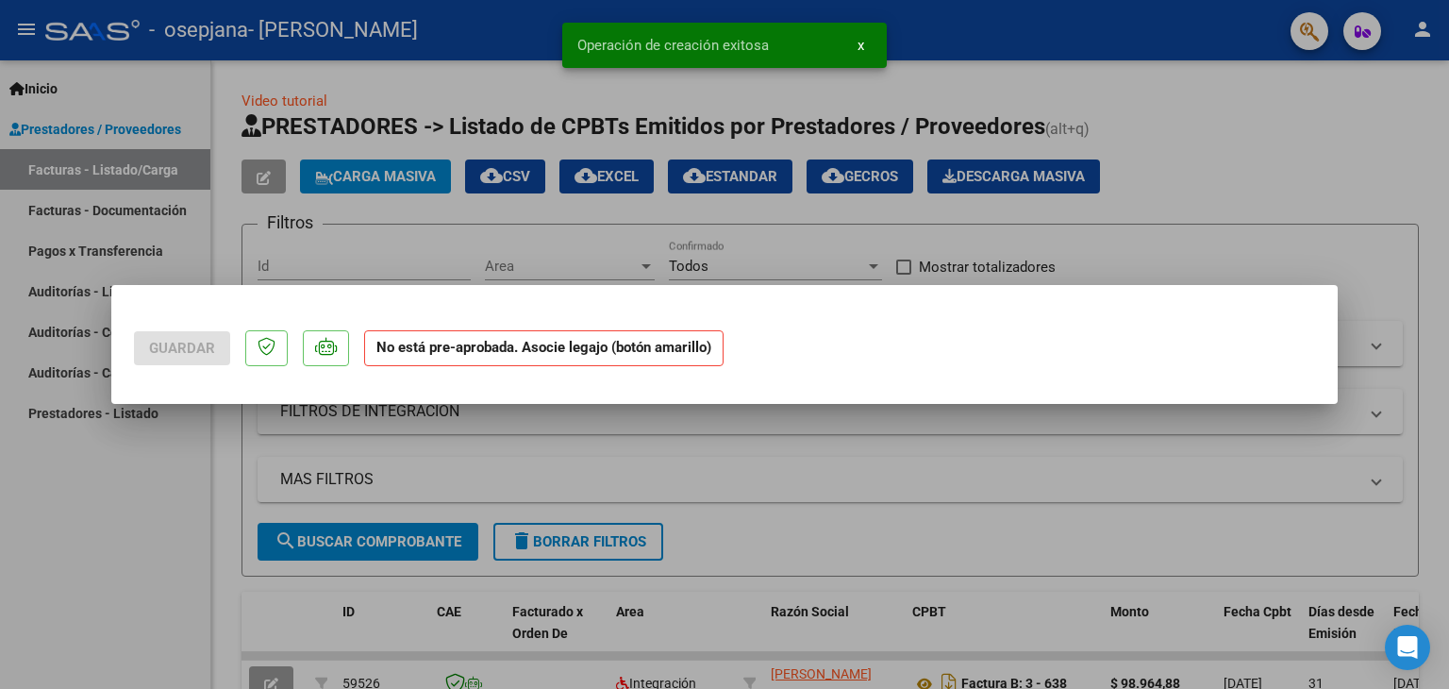
scroll to position [0, 0]
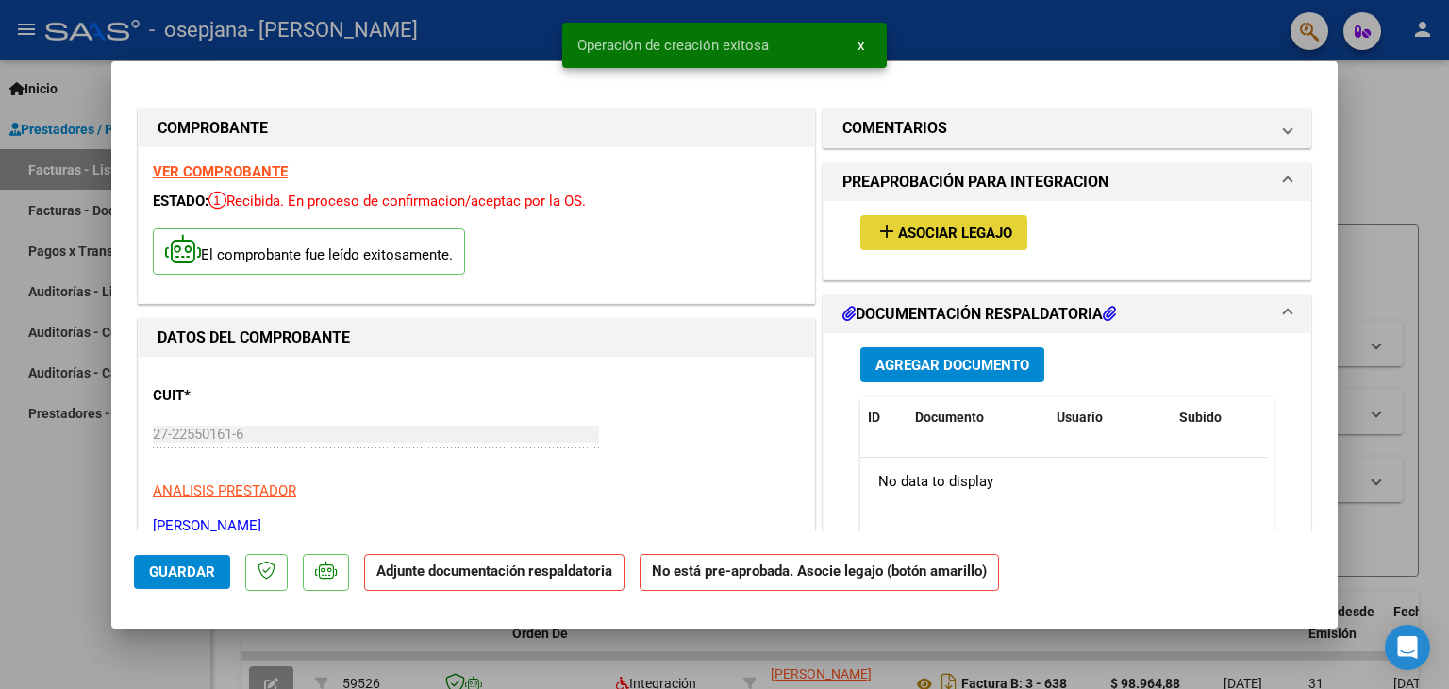
click at [964, 231] on span "Asociar Legajo" at bounding box center [955, 233] width 114 height 17
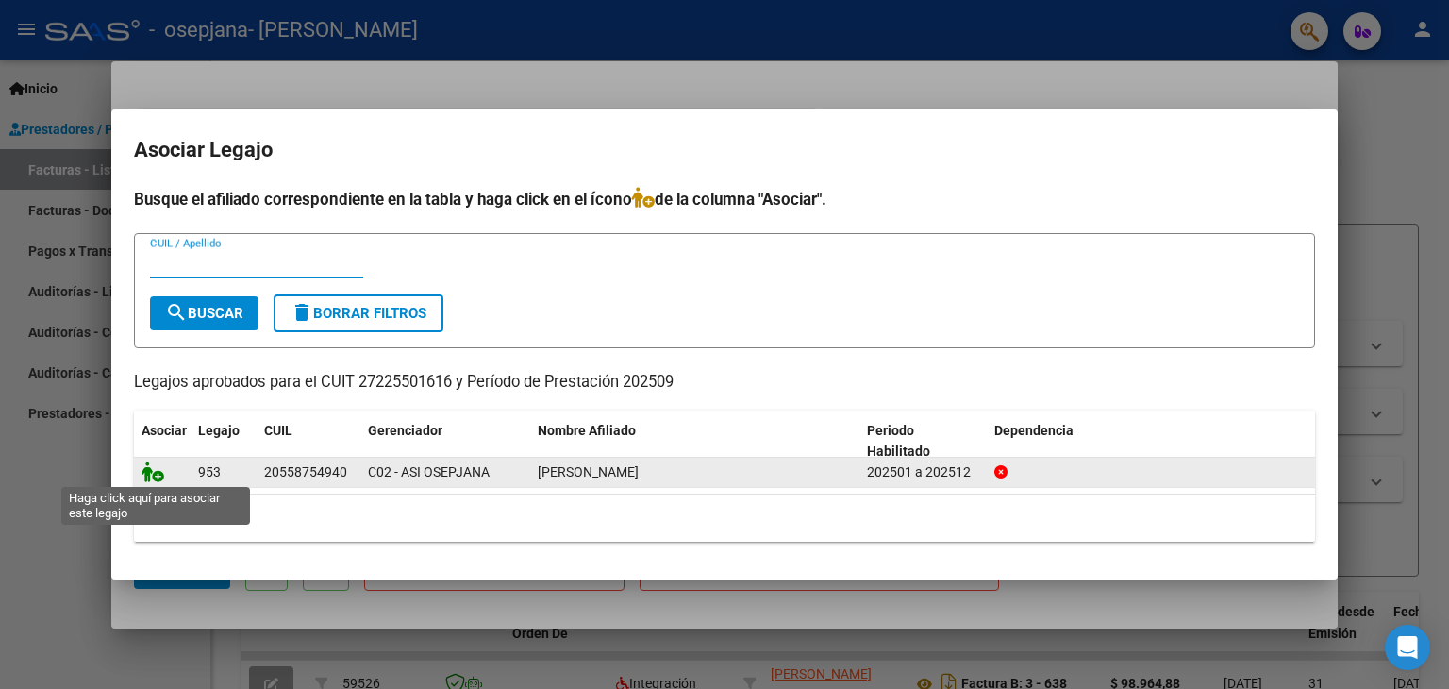
click at [155, 473] on icon at bounding box center [153, 471] width 23 height 21
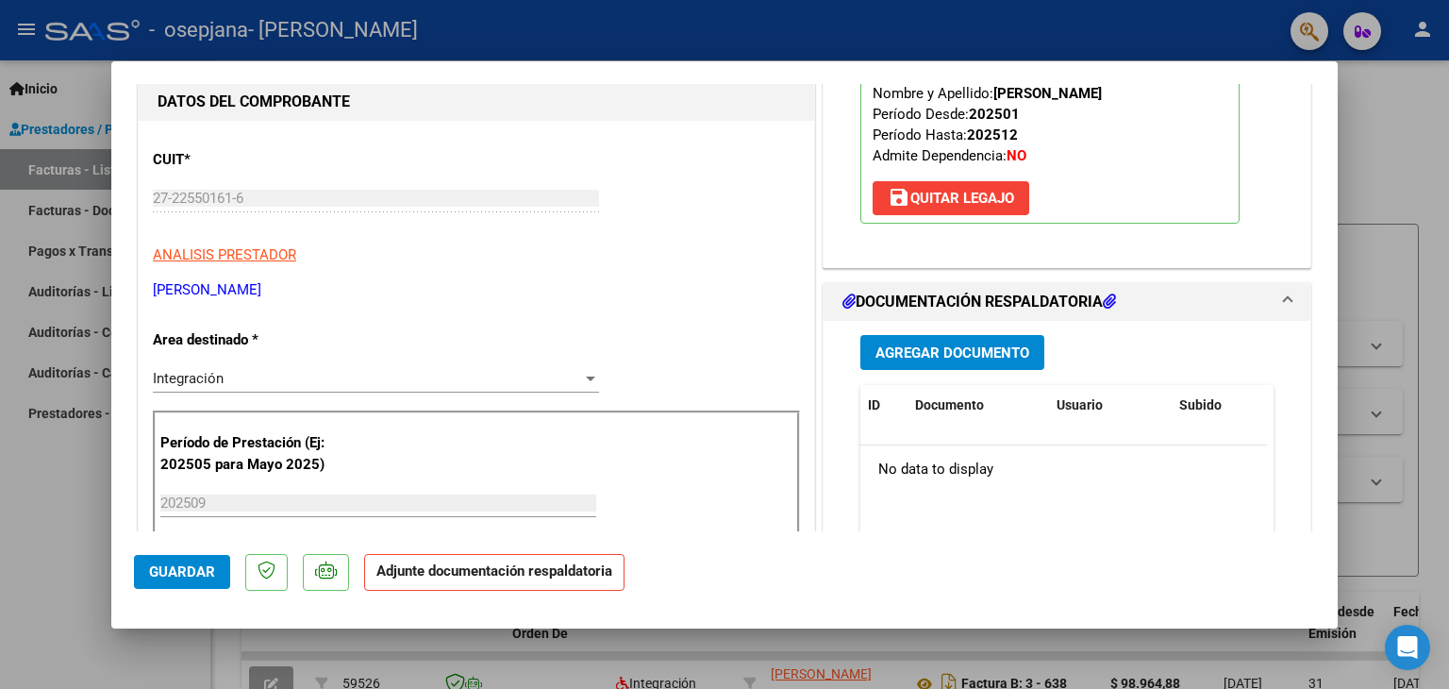
scroll to position [274, 0]
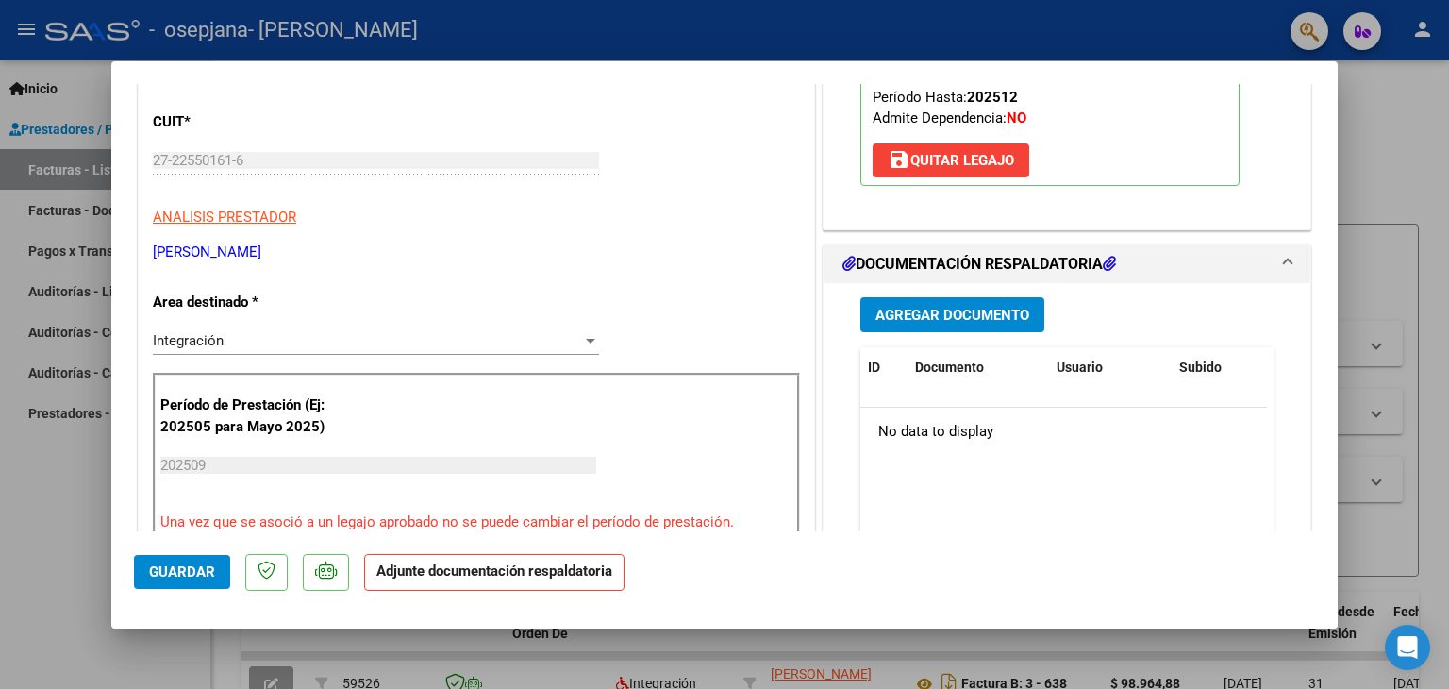
click at [988, 310] on span "Agregar Documento" at bounding box center [953, 315] width 154 height 17
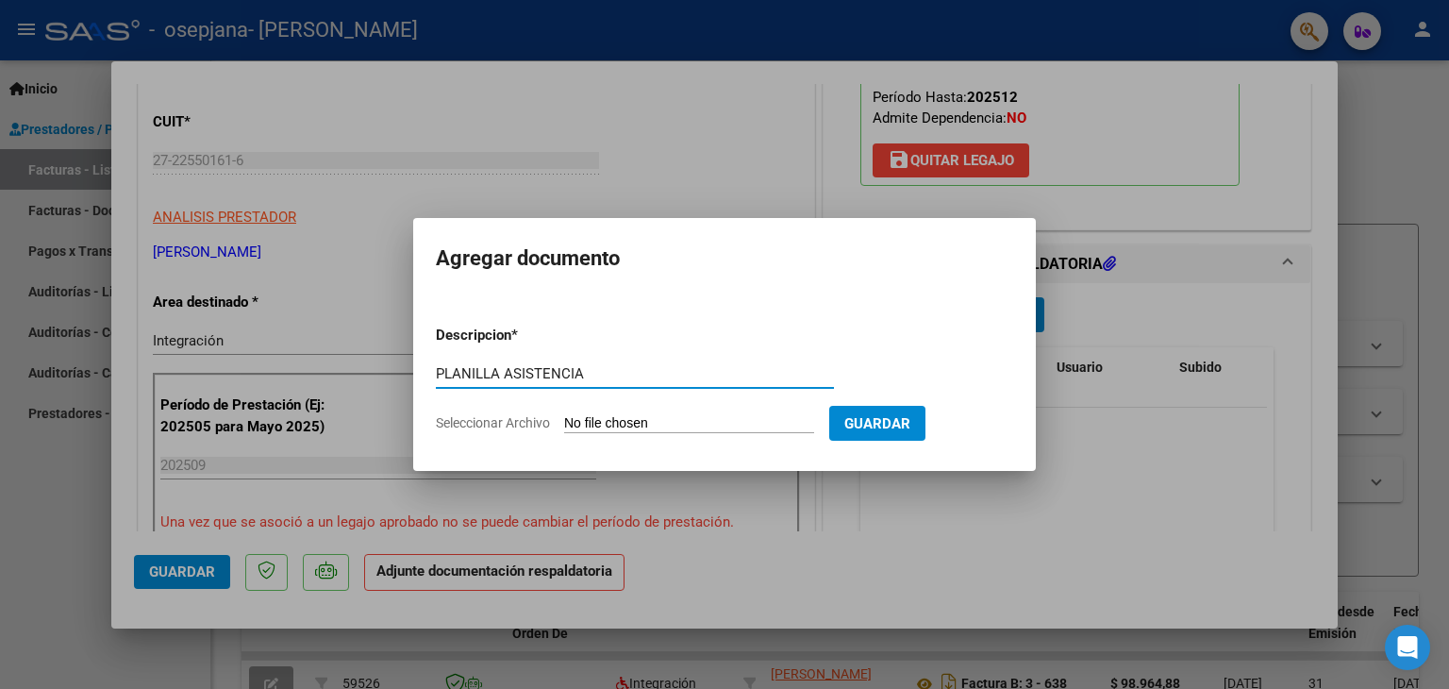
type input "PLANILLA ASISTENCIA"
click at [668, 424] on input "Seleccionar Archivo" at bounding box center [689, 424] width 250 height 18
type input "C:\fakepath\PLANILLA ASISTENCIA ALEGRE BAUTISTA.pdf"
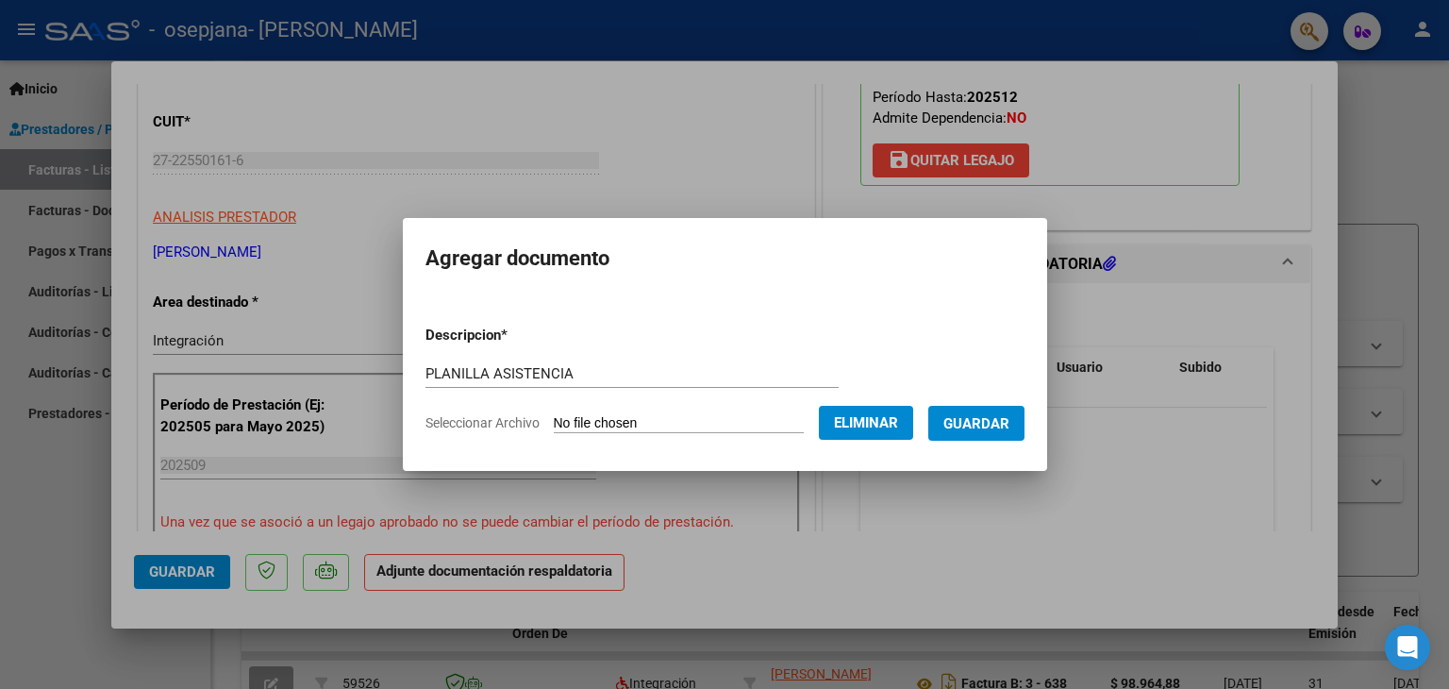
click at [1010, 416] on span "Guardar" at bounding box center [977, 423] width 66 height 17
click at [1374, 262] on div at bounding box center [724, 344] width 1449 height 689
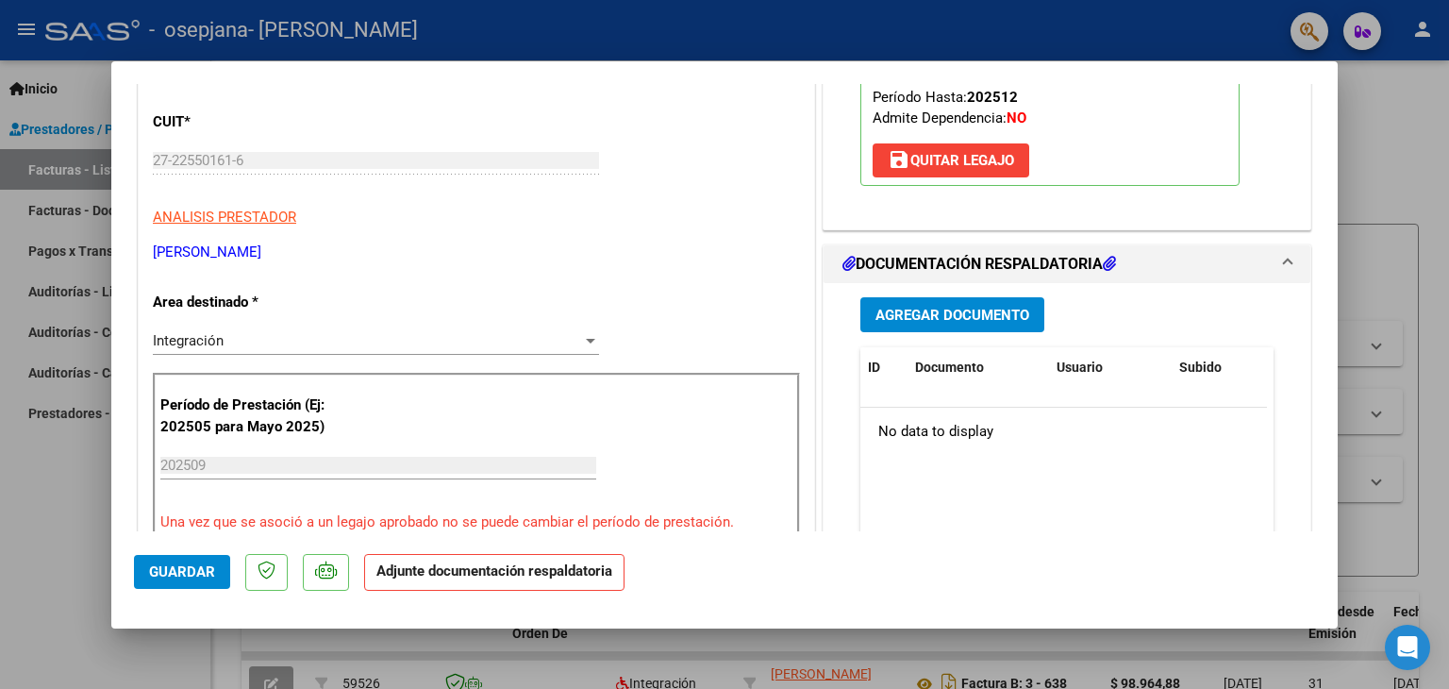
click at [1412, 205] on div at bounding box center [724, 344] width 1449 height 689
type input "$ 0,00"
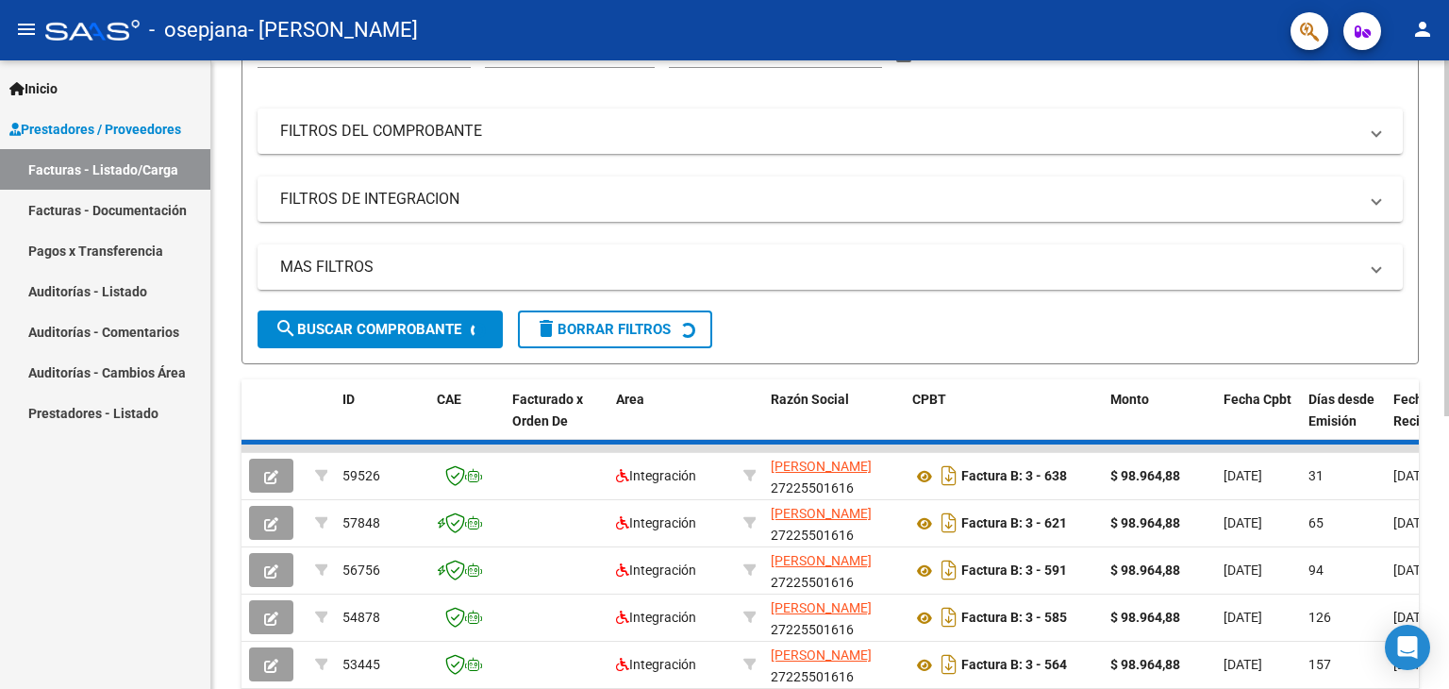
scroll to position [202, 0]
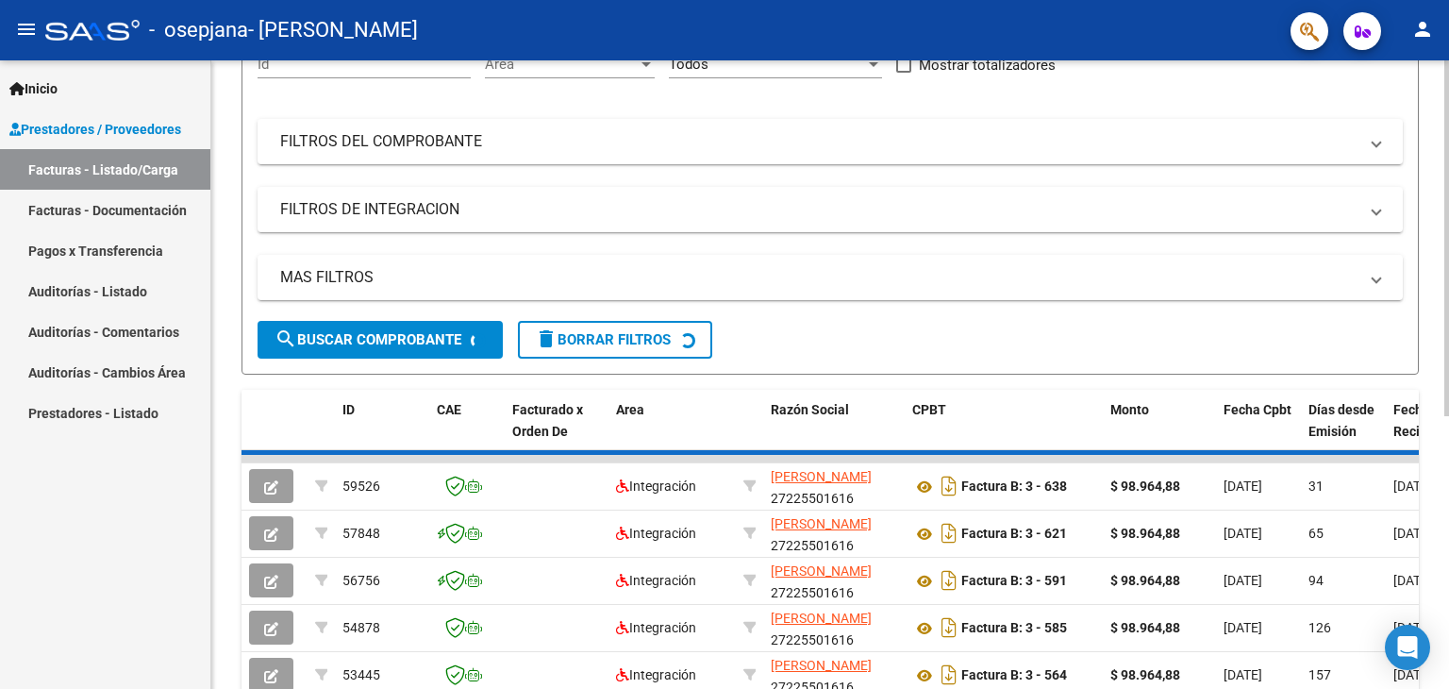
click at [1448, 303] on div at bounding box center [1447, 355] width 5 height 356
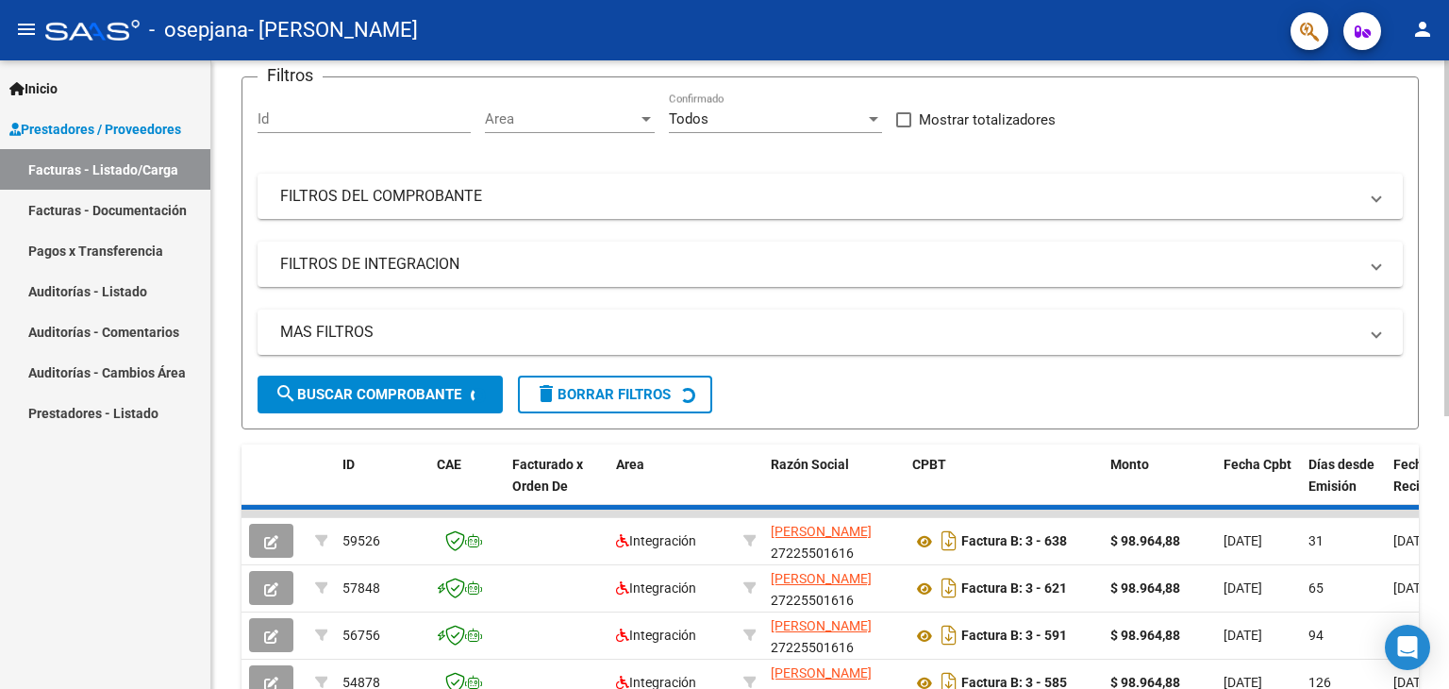
scroll to position [45, 0]
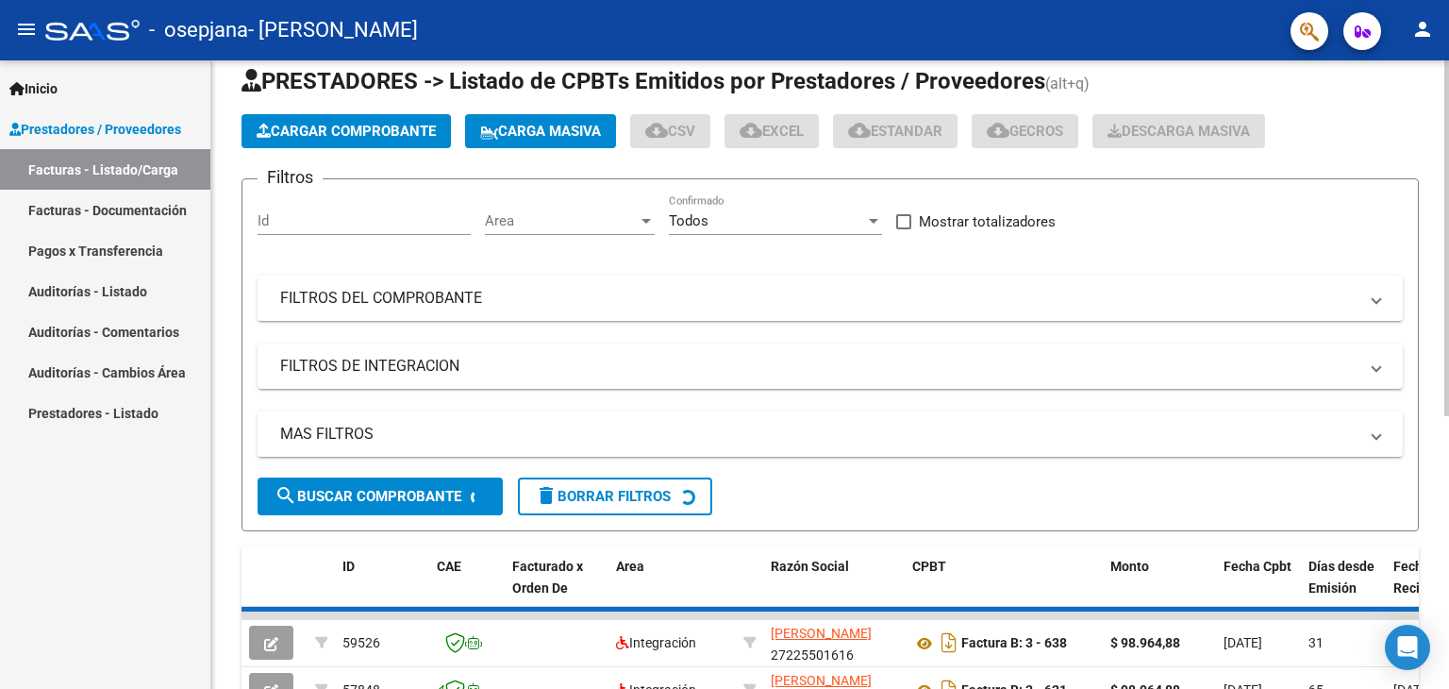
click at [1448, 114] on div at bounding box center [1447, 265] width 5 height 356
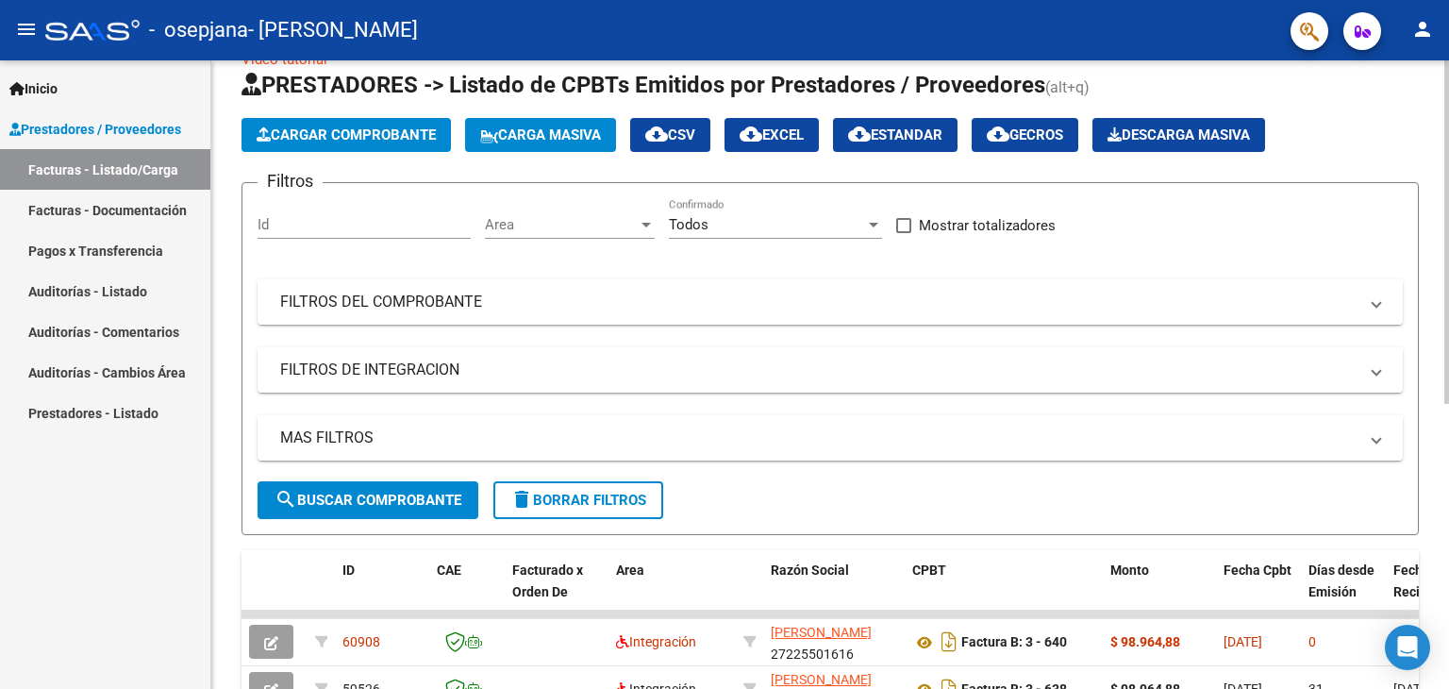
scroll to position [0, 0]
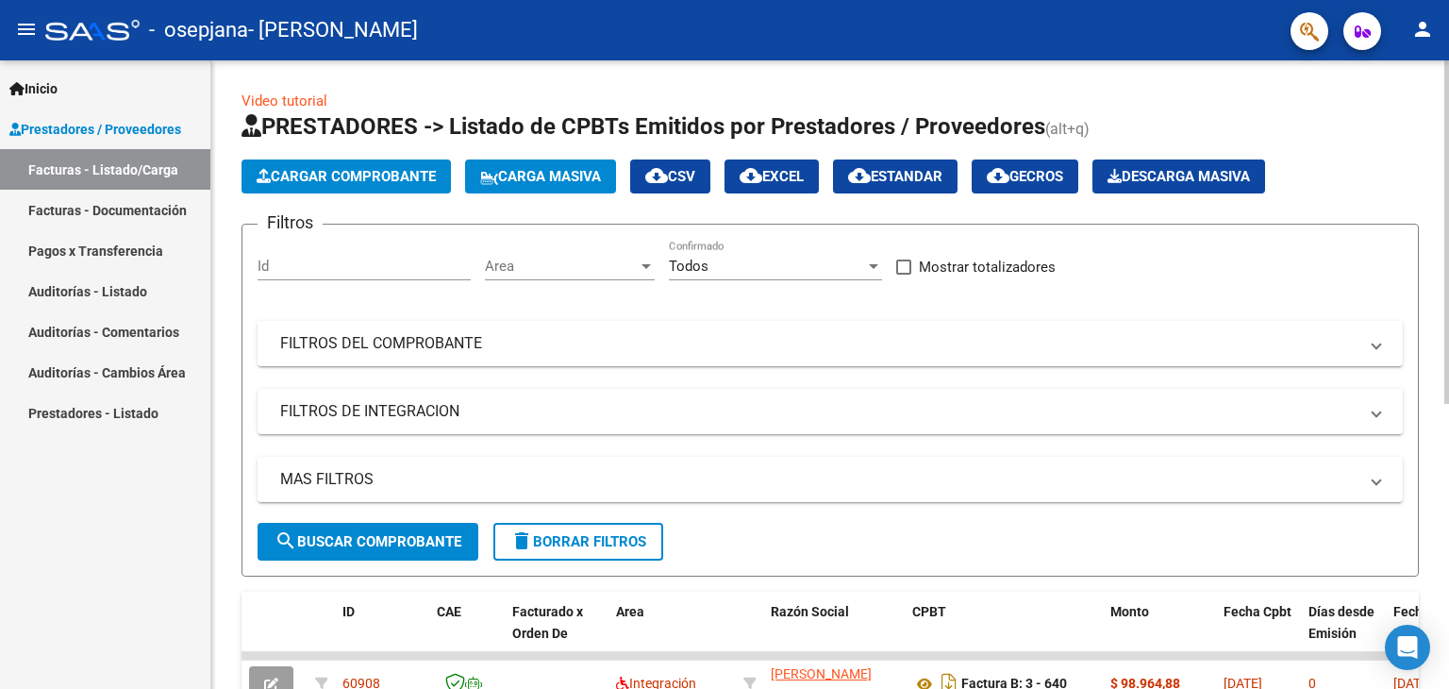
click at [1448, 47] on div "menu - osepjana - PEREZ KARINA ELIZABETH person Inicio Instructivos Contacto OS…" at bounding box center [724, 344] width 1449 height 689
